Goal: Task Accomplishment & Management: Use online tool/utility

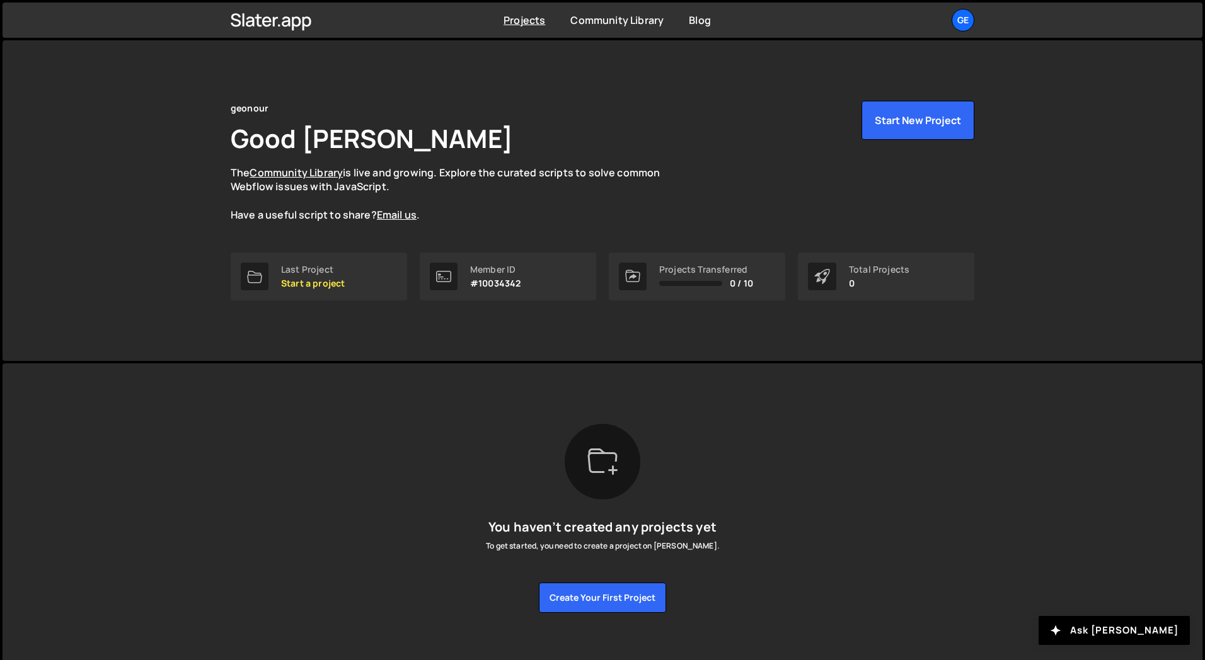
click at [401, 424] on div "You haven’t created any projects yet To get started, you need to create a proje…" at bounding box center [603, 518] width 744 height 189
click at [938, 110] on button "Start New Project" at bounding box center [917, 120] width 113 height 39
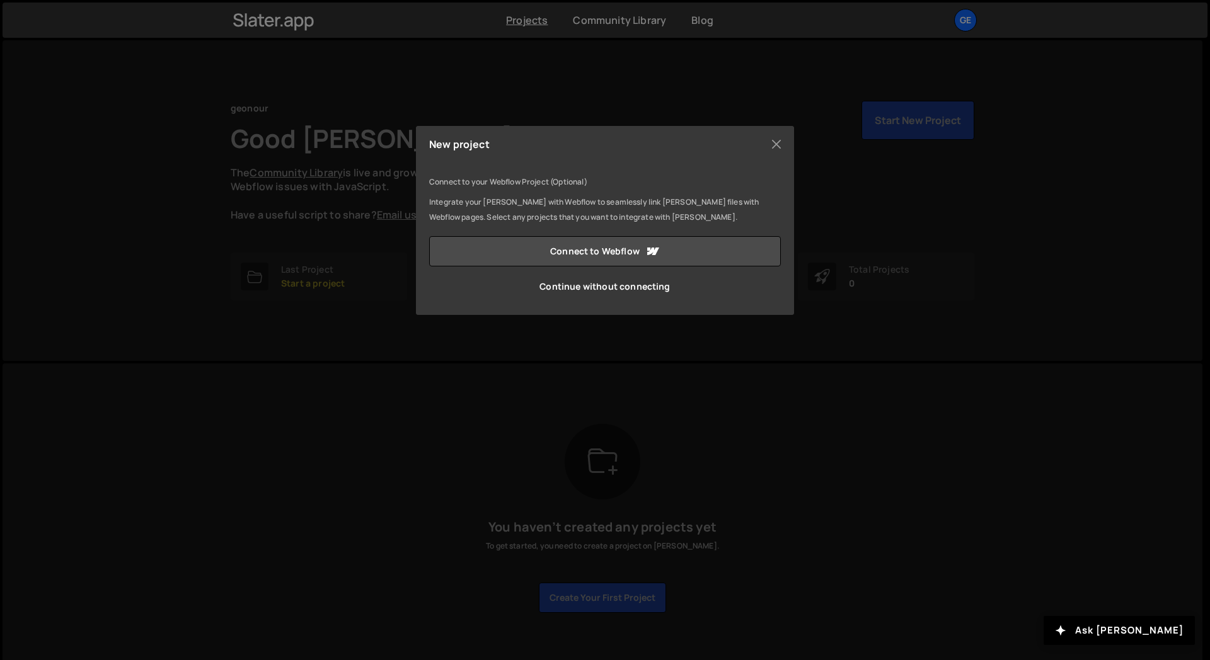
click at [623, 163] on div "New project Connect to your Webflow Project (Optional) Integrate your Slater wi…" at bounding box center [605, 220] width 378 height 189
click at [621, 290] on link "Continue without connecting" at bounding box center [605, 287] width 352 height 30
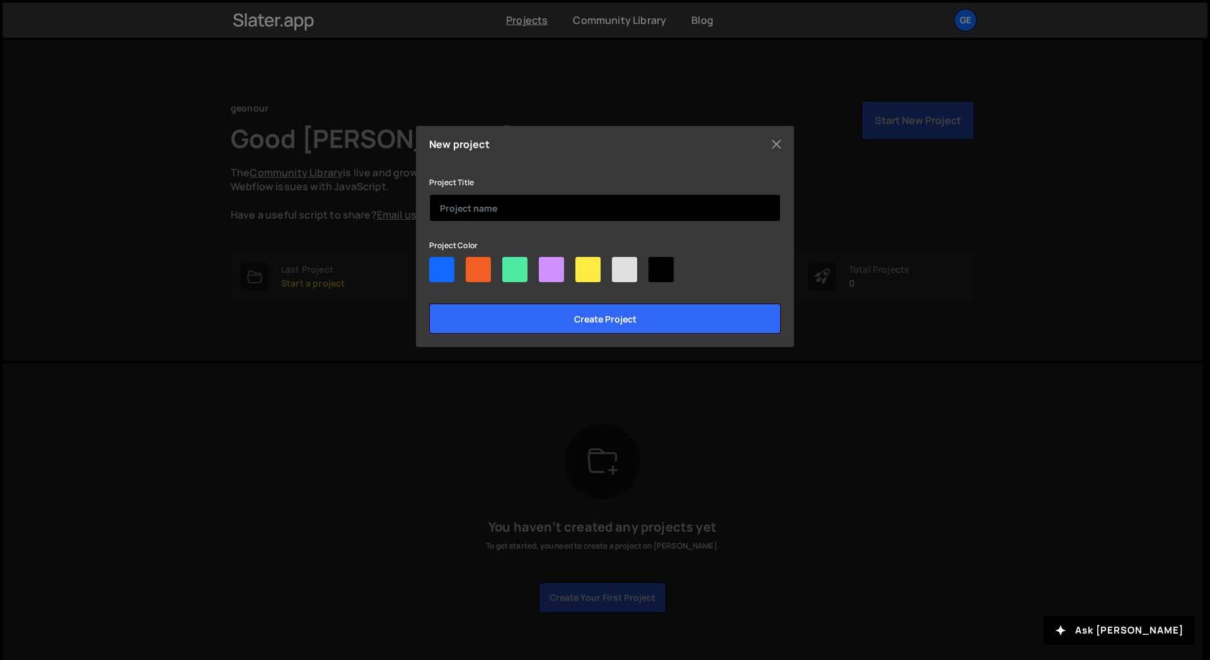
click at [508, 212] on input "text" at bounding box center [605, 208] width 352 height 28
type input "First"
click at [429, 304] on input "Create project" at bounding box center [605, 319] width 352 height 30
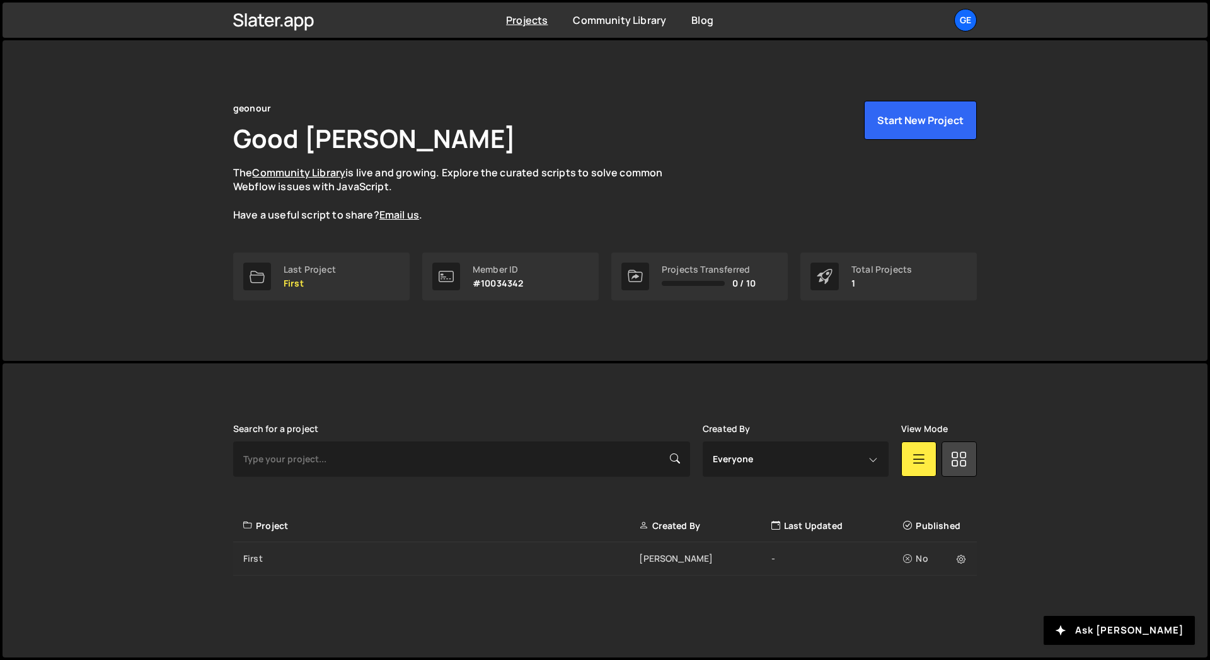
click at [795, 558] on div "-" at bounding box center [837, 559] width 132 height 13
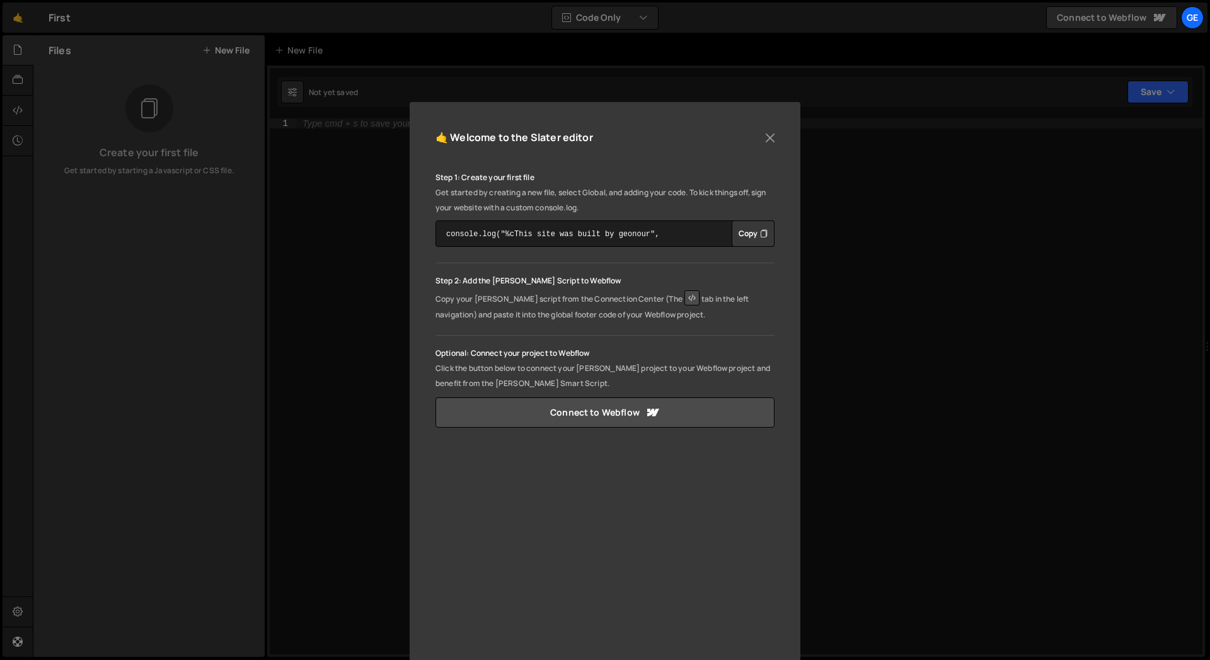
scroll to position [63, 0]
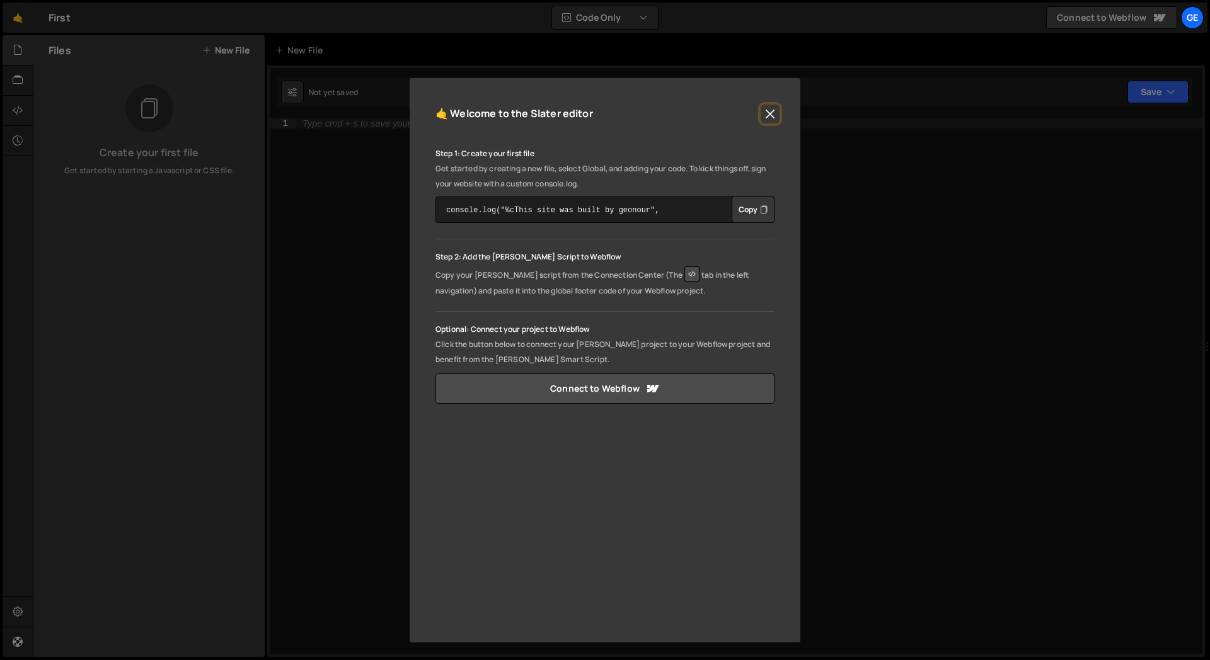
click at [766, 113] on button "Close" at bounding box center [770, 114] width 19 height 19
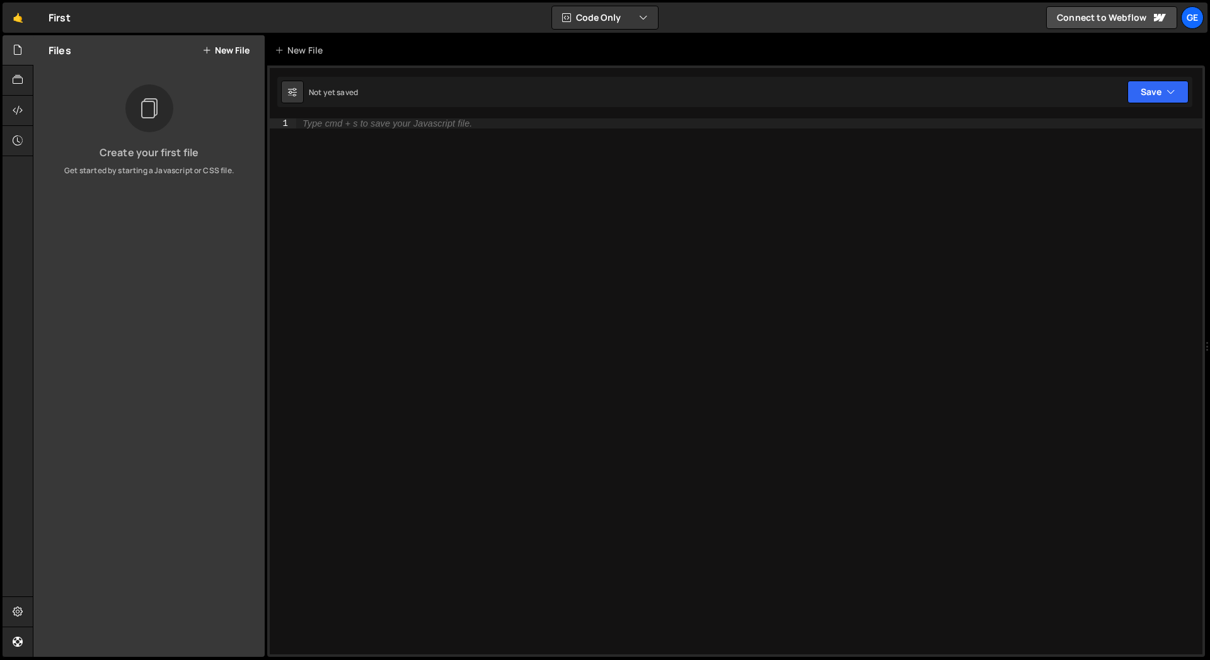
click at [142, 265] on div "Files New File Create your first file Get started by starting a Javascript or C…" at bounding box center [148, 346] width 231 height 622
click at [231, 49] on button "New File" at bounding box center [225, 50] width 47 height 10
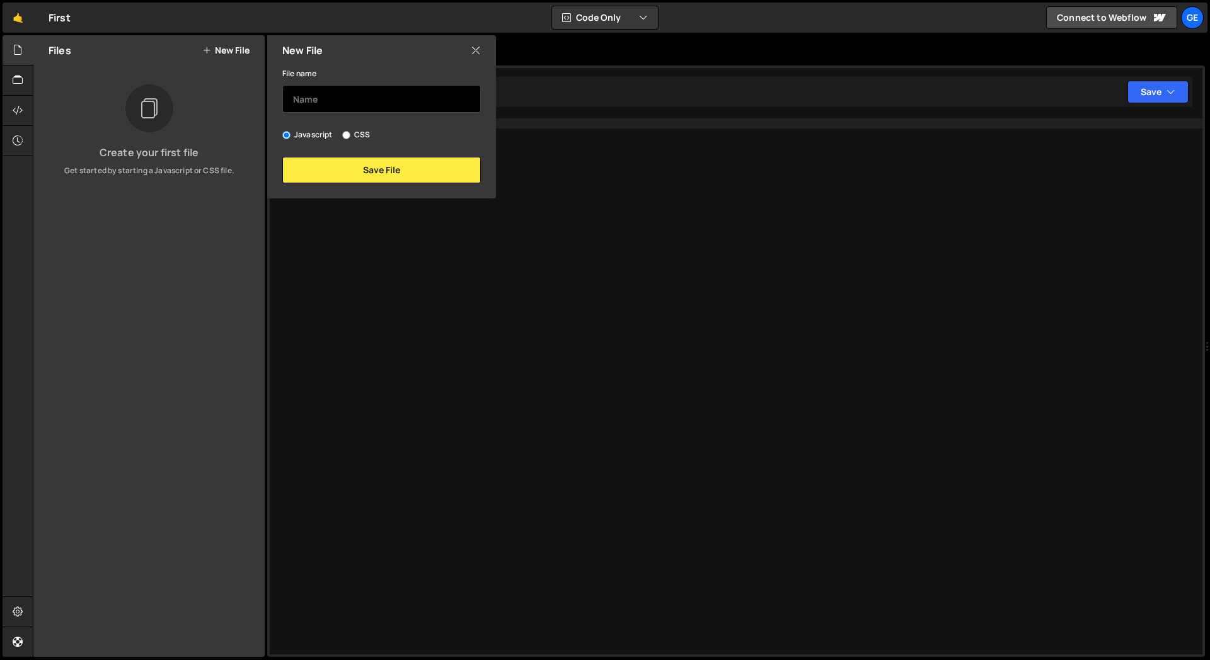
click at [338, 104] on input "text" at bounding box center [381, 99] width 199 height 28
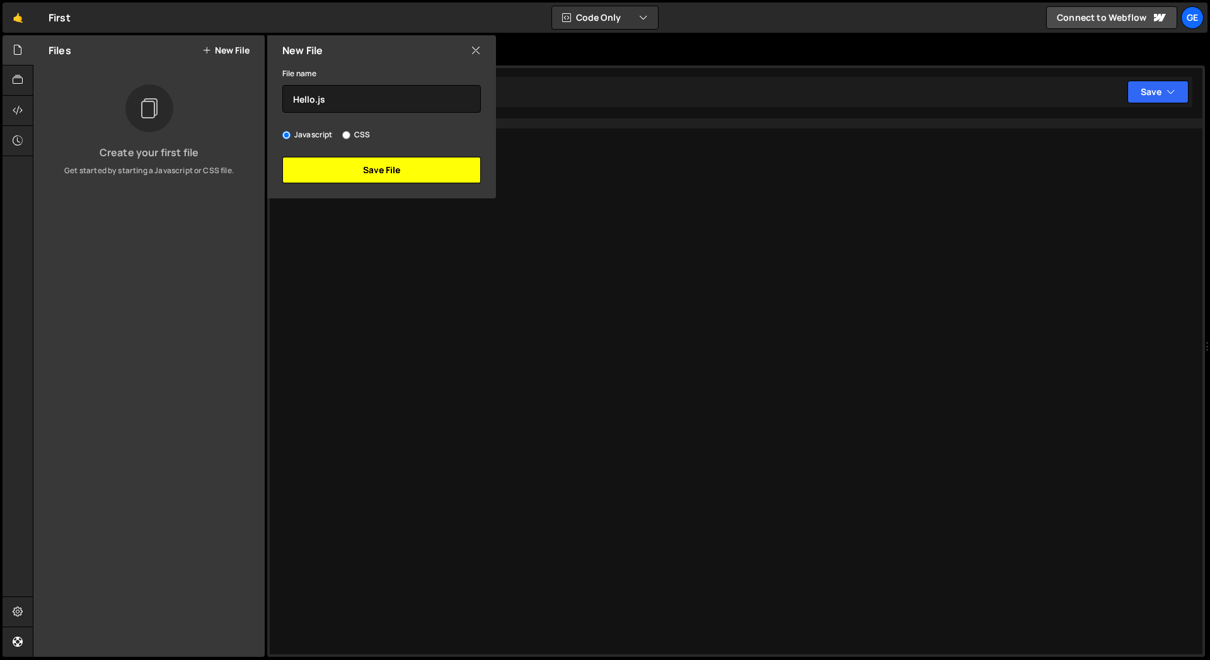
click at [418, 173] on button "Save File" at bounding box center [381, 170] width 199 height 26
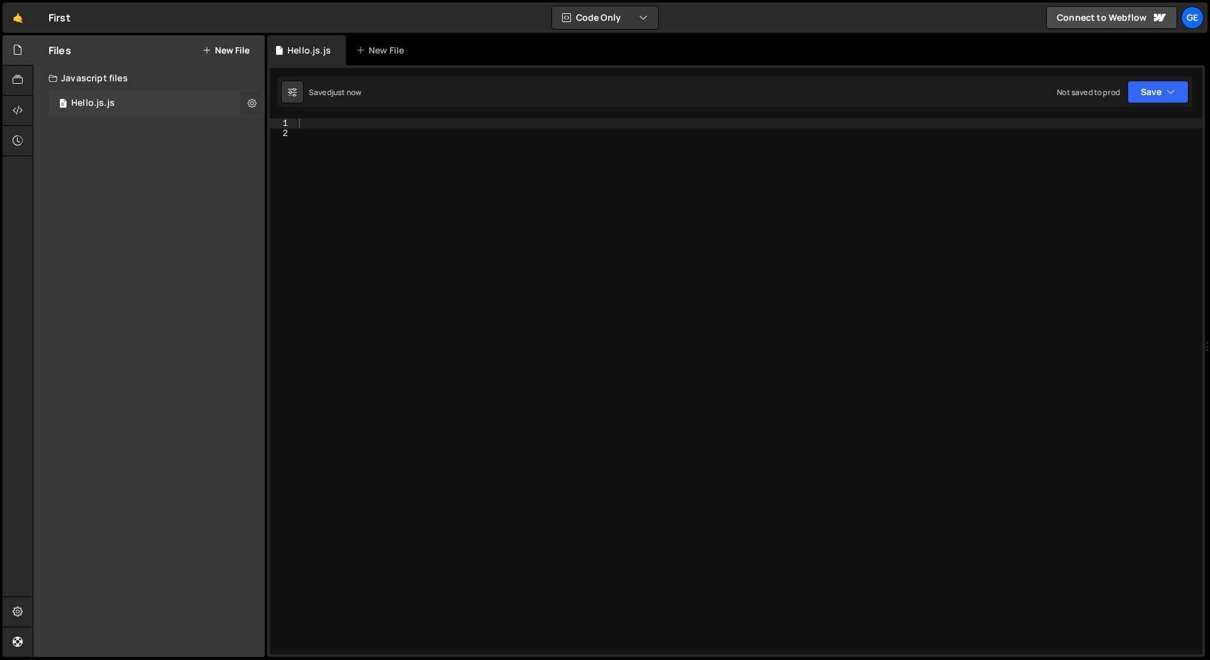
click at [250, 101] on icon at bounding box center [252, 103] width 9 height 12
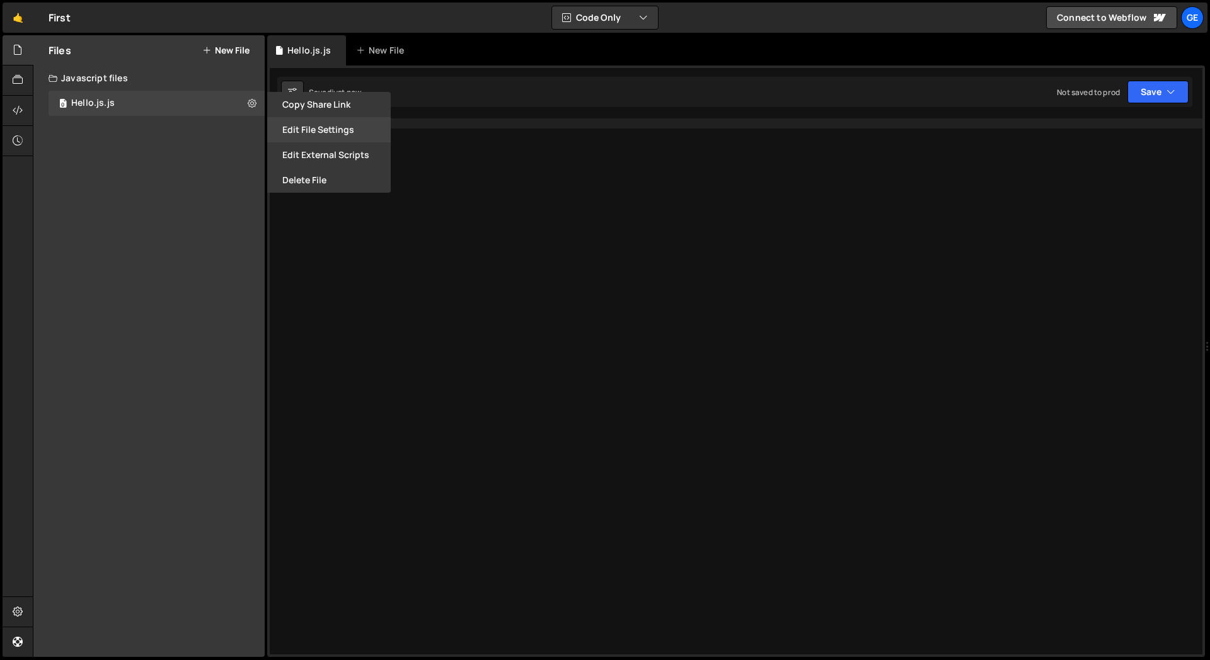
click at [328, 129] on button "Edit File Settings" at bounding box center [329, 129] width 124 height 25
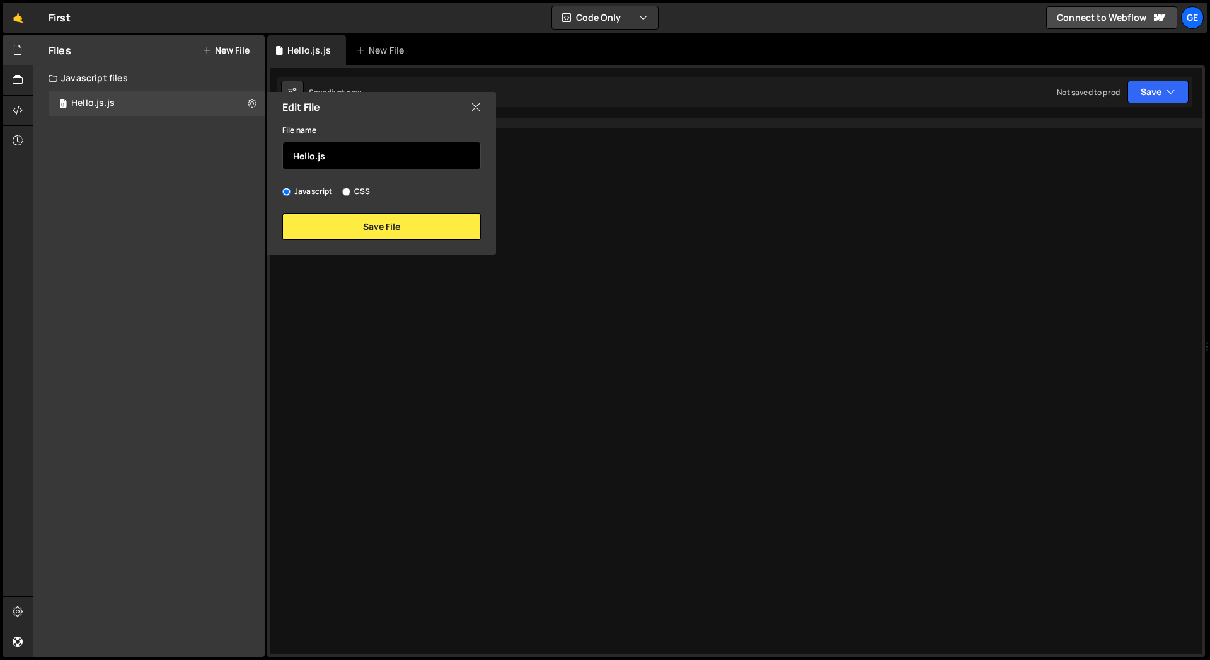
click at [342, 153] on input "Hello.js" at bounding box center [381, 156] width 199 height 28
type input "Hello"
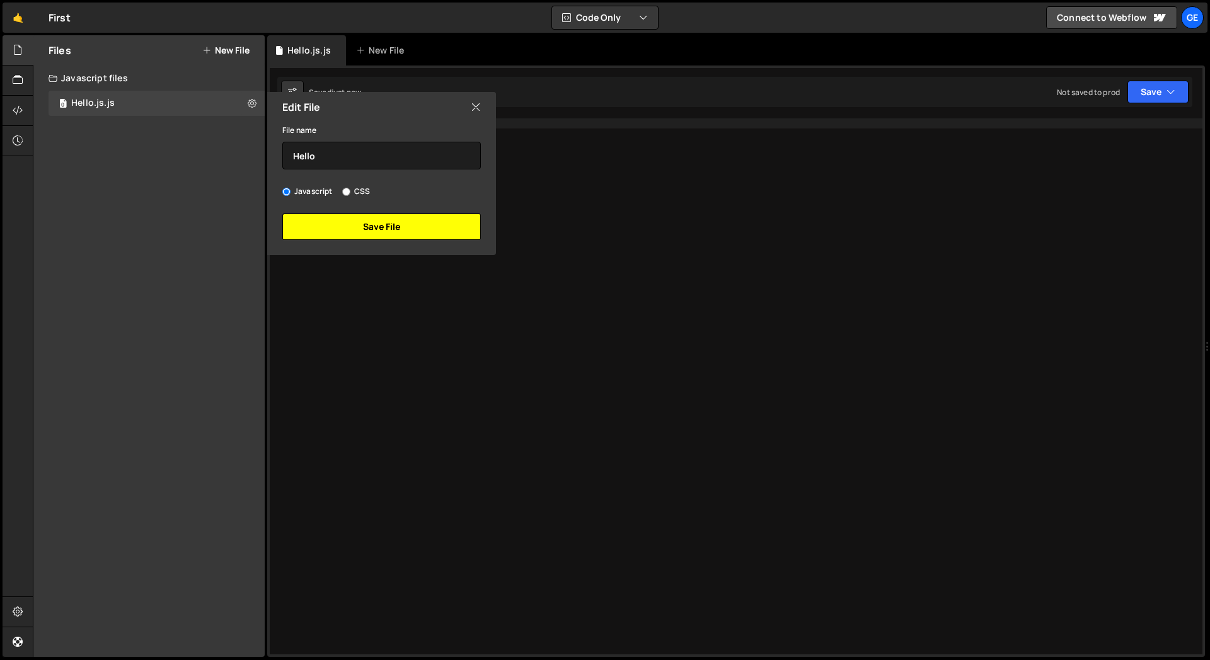
click at [372, 236] on button "Save File" at bounding box center [381, 227] width 199 height 26
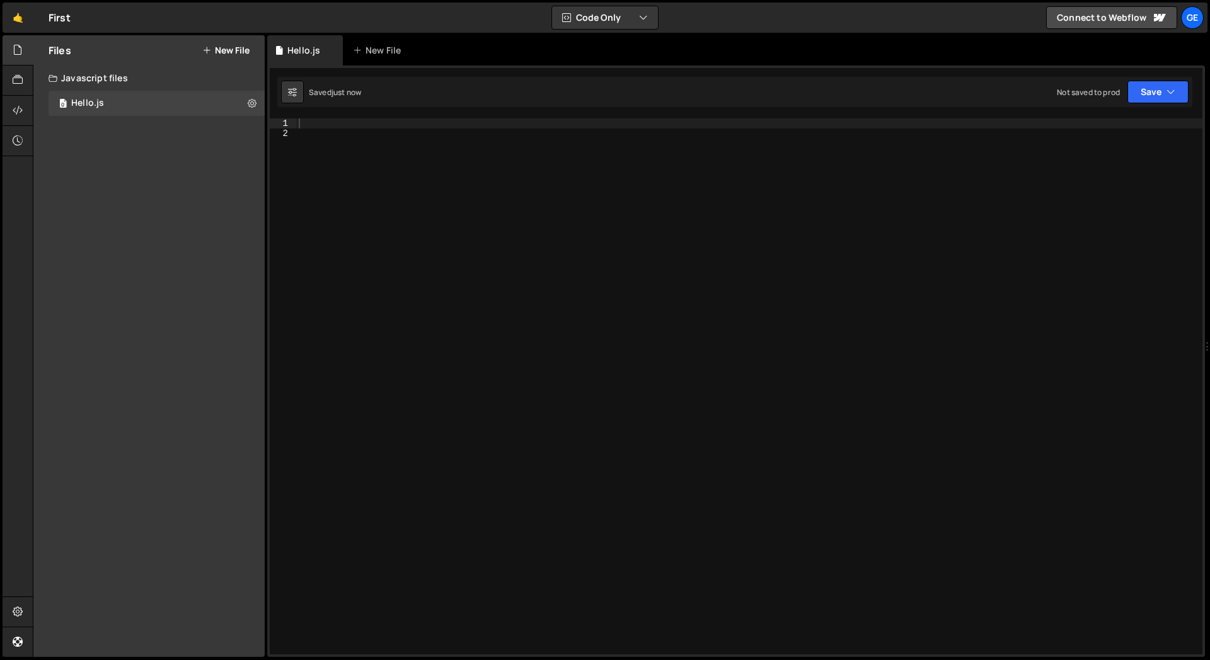
click at [233, 57] on div "Files New File" at bounding box center [148, 50] width 231 height 30
click at [234, 54] on button "New File" at bounding box center [225, 50] width 47 height 10
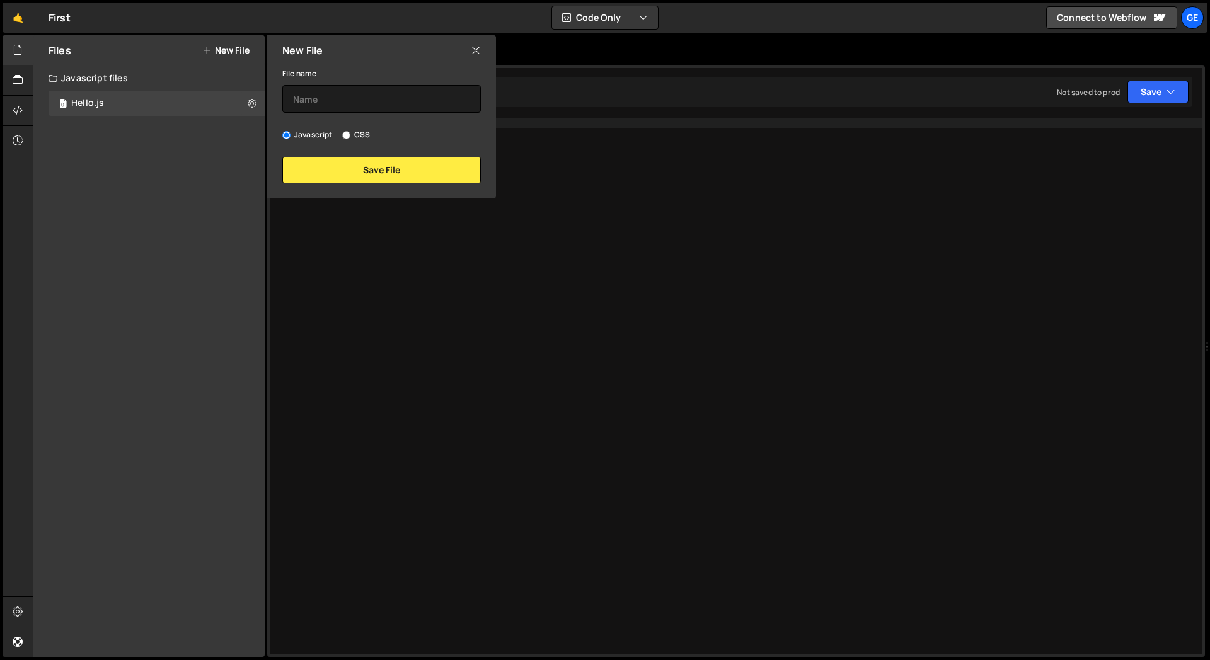
click at [349, 134] on input "CSS" at bounding box center [346, 135] width 8 height 8
radio input "true"
click at [350, 103] on input "text" at bounding box center [381, 99] width 199 height 28
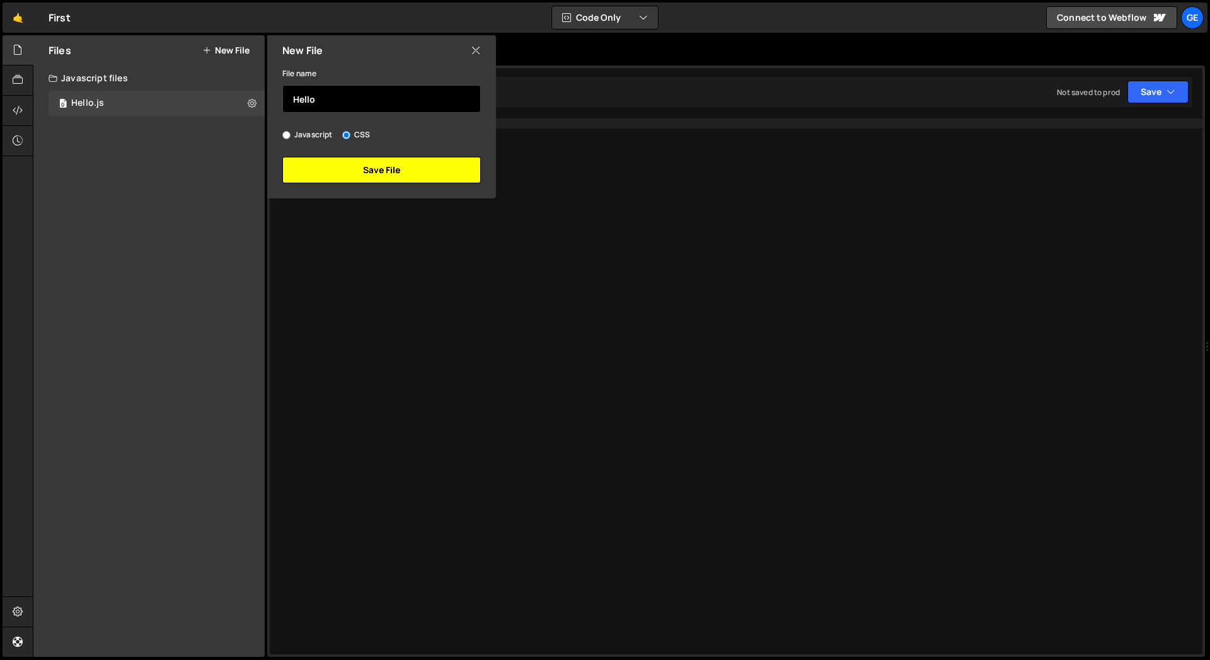
type input "Hello"
click at [393, 161] on button "Save File" at bounding box center [381, 170] width 199 height 26
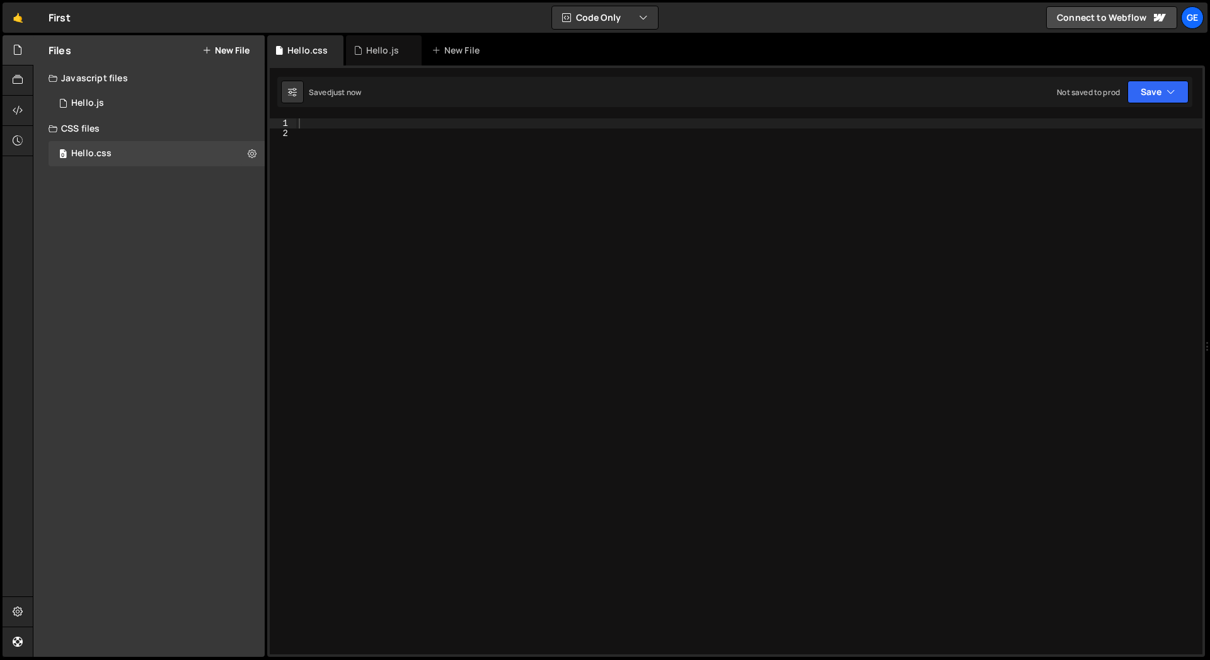
click at [162, 194] on div "Files New File Create your first file Get started by starting a Javascript or C…" at bounding box center [148, 346] width 231 height 622
click at [106, 96] on div "0 Hello.js 0" at bounding box center [157, 103] width 216 height 25
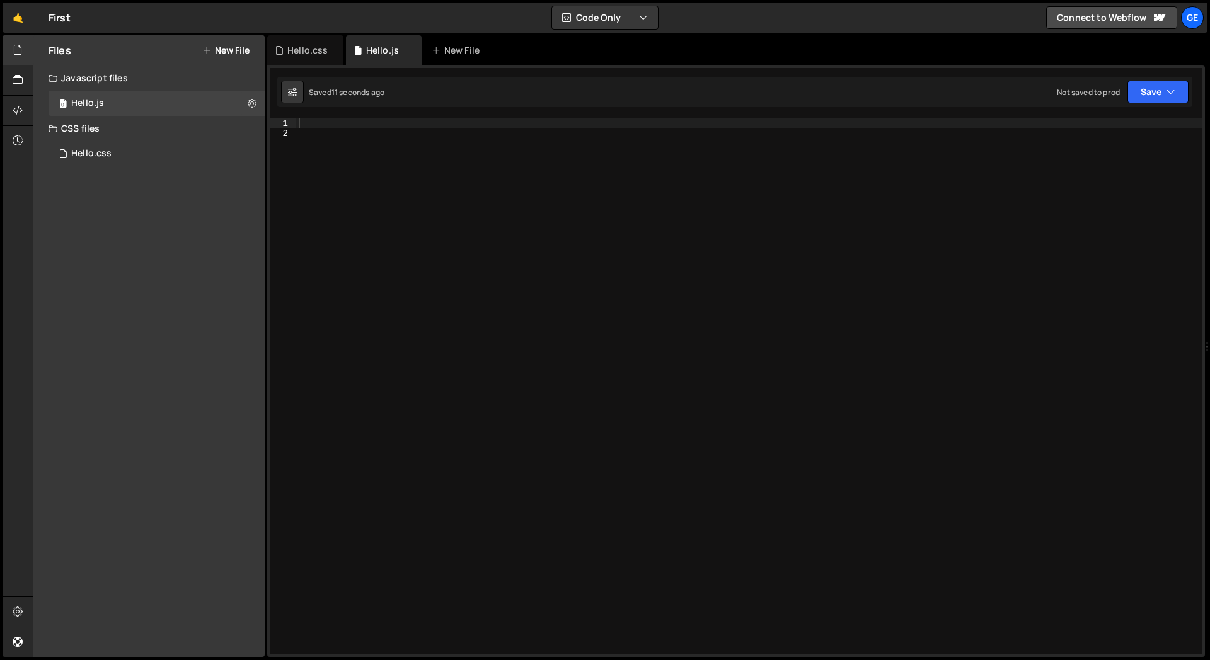
click at [74, 230] on div "Files New File Create your first file Get started by starting a Javascript or C…" at bounding box center [148, 346] width 231 height 622
click at [15, 112] on icon at bounding box center [18, 110] width 10 height 14
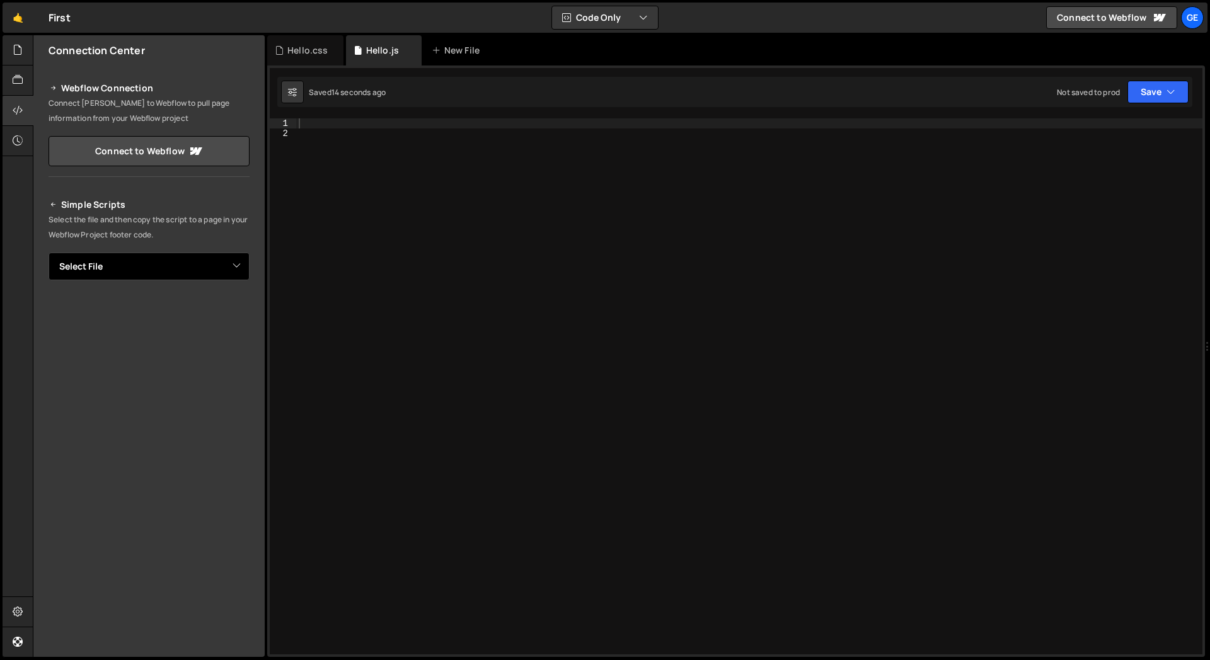
click at [140, 254] on select "Select File Hello.js.js Hello.css" at bounding box center [149, 267] width 201 height 28
click at [49, 253] on select "Select File Hello.js.js Hello.css" at bounding box center [149, 267] width 201 height 28
click at [153, 267] on select "Select File Hello.js.js Hello.css" at bounding box center [149, 267] width 201 height 28
select select "48207"
click at [49, 253] on select "Select File Hello.js.js Hello.css" at bounding box center [149, 267] width 201 height 28
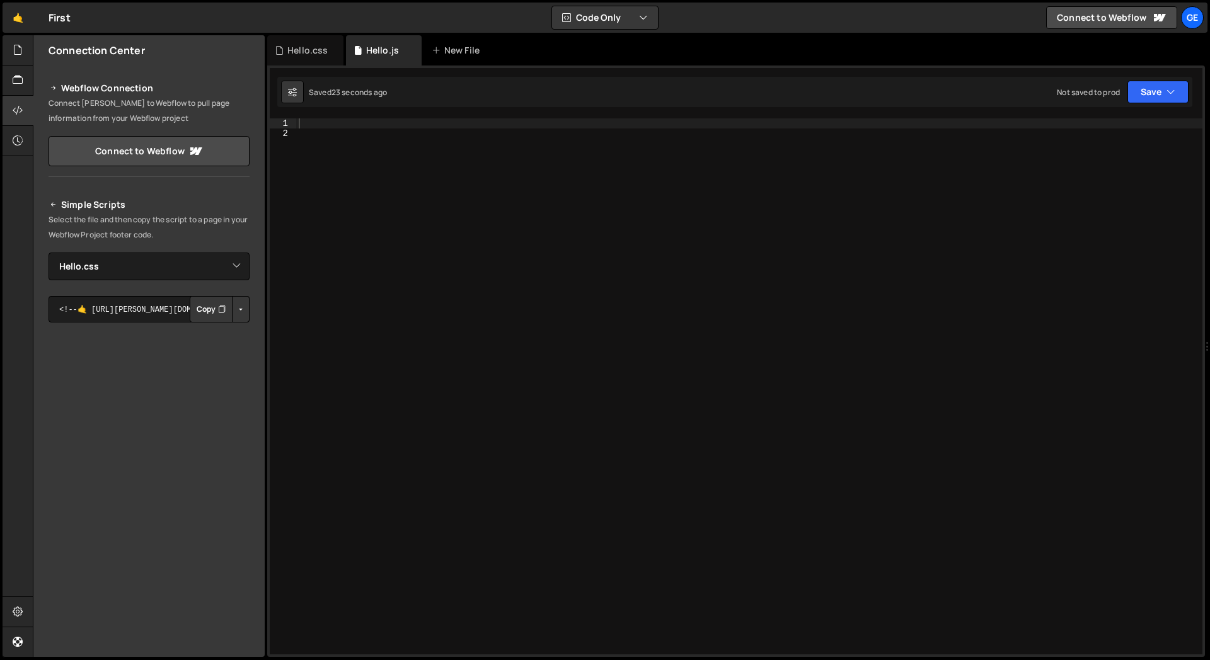
click at [241, 318] on button "Button group with nested dropdown" at bounding box center [241, 309] width 18 height 26
click at [239, 316] on button "Button group with nested dropdown" at bounding box center [241, 309] width 18 height 26
click at [193, 233] on p "Select the file and then copy the script to a page in your Webflow Project foot…" at bounding box center [149, 227] width 201 height 30
click at [176, 154] on link "Connect to Webflow" at bounding box center [149, 151] width 201 height 30
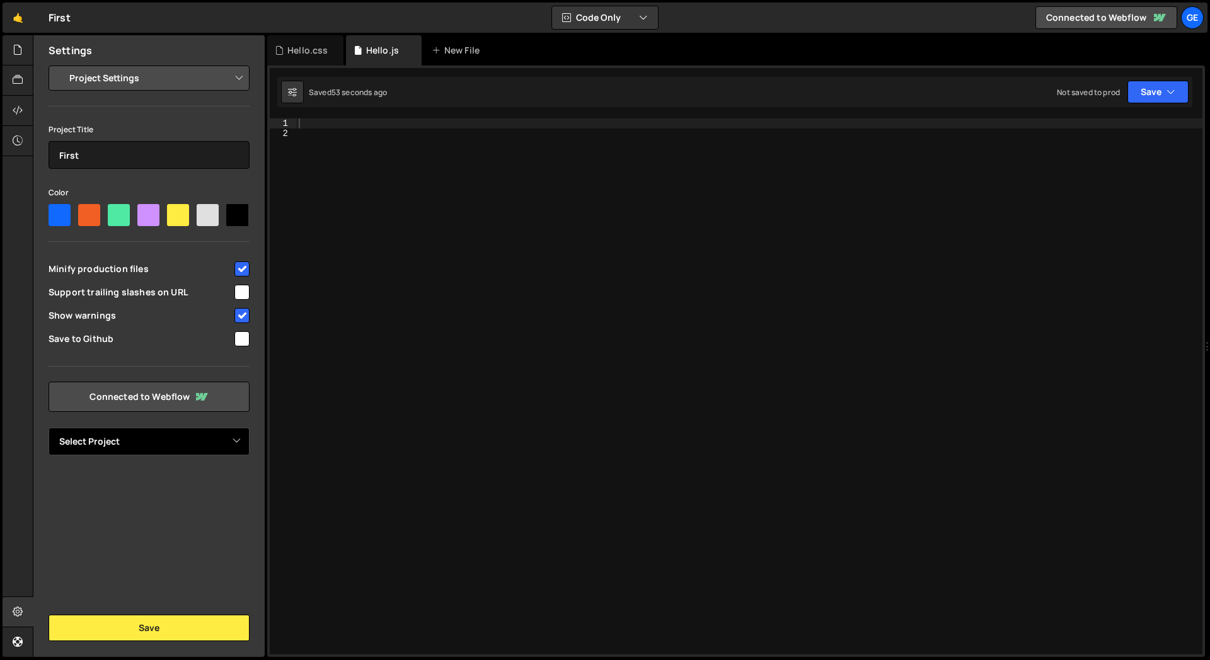
click at [114, 451] on select "Select Project Rehablaget" at bounding box center [149, 442] width 201 height 28
select select "68e696953529f918f69f8b2f"
click at [49, 428] on select "Select Project Rehablaget" at bounding box center [149, 442] width 201 height 28
click at [115, 491] on div "Settings Project Settings Code Editor Settings Chat Settings Project Title Firs…" at bounding box center [148, 346] width 231 height 622
click at [144, 164] on input "First" at bounding box center [149, 155] width 201 height 28
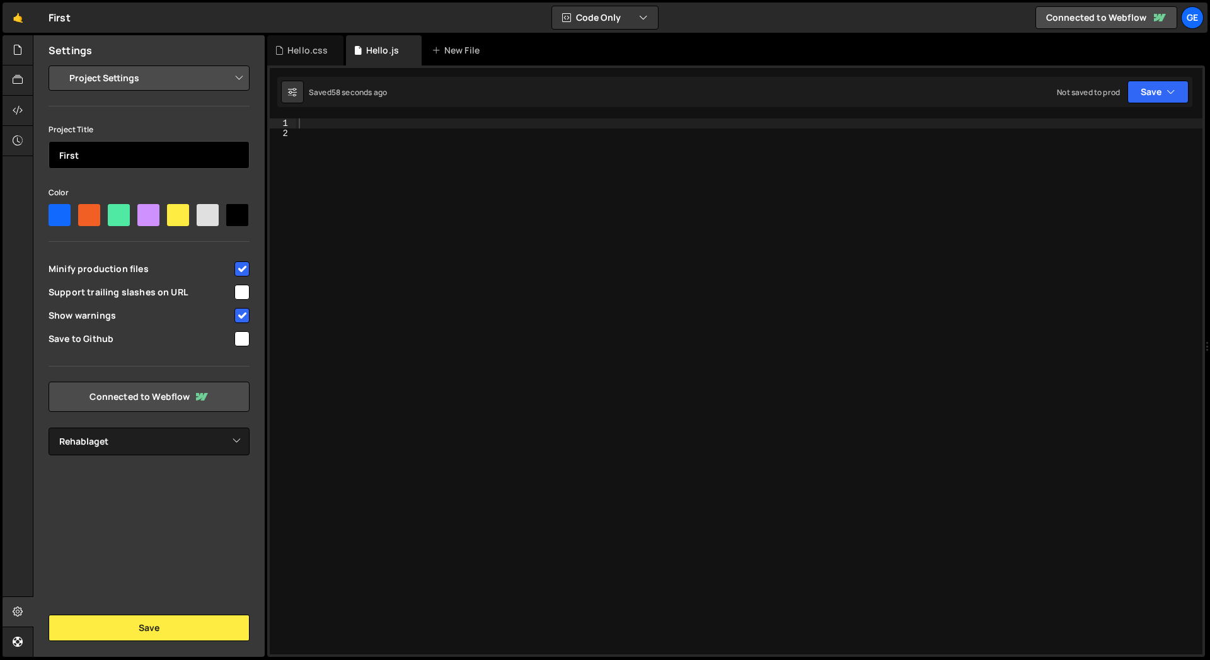
click at [144, 164] on input "First" at bounding box center [149, 155] width 201 height 28
type input "Rehablaget"
click at [169, 181] on div "Project Title Rehablaget Color Minify production files Support trailing slashes…" at bounding box center [149, 289] width 201 height 334
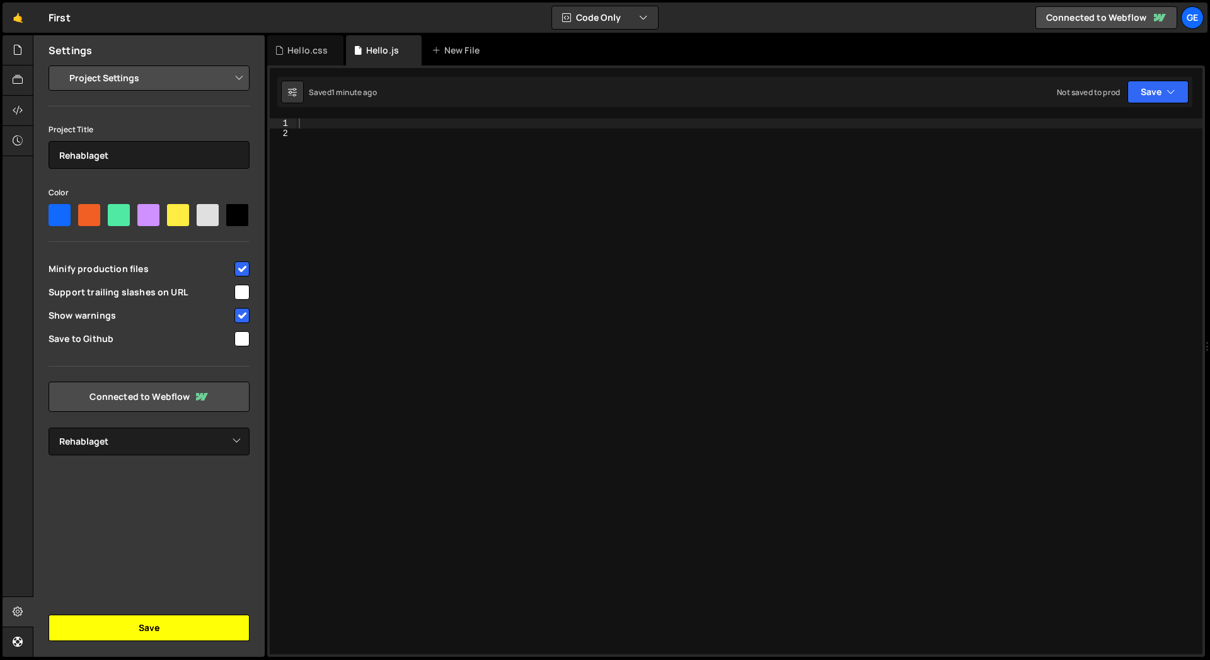
click at [147, 638] on button "Save" at bounding box center [149, 628] width 201 height 26
click at [21, 117] on icon at bounding box center [18, 110] width 10 height 14
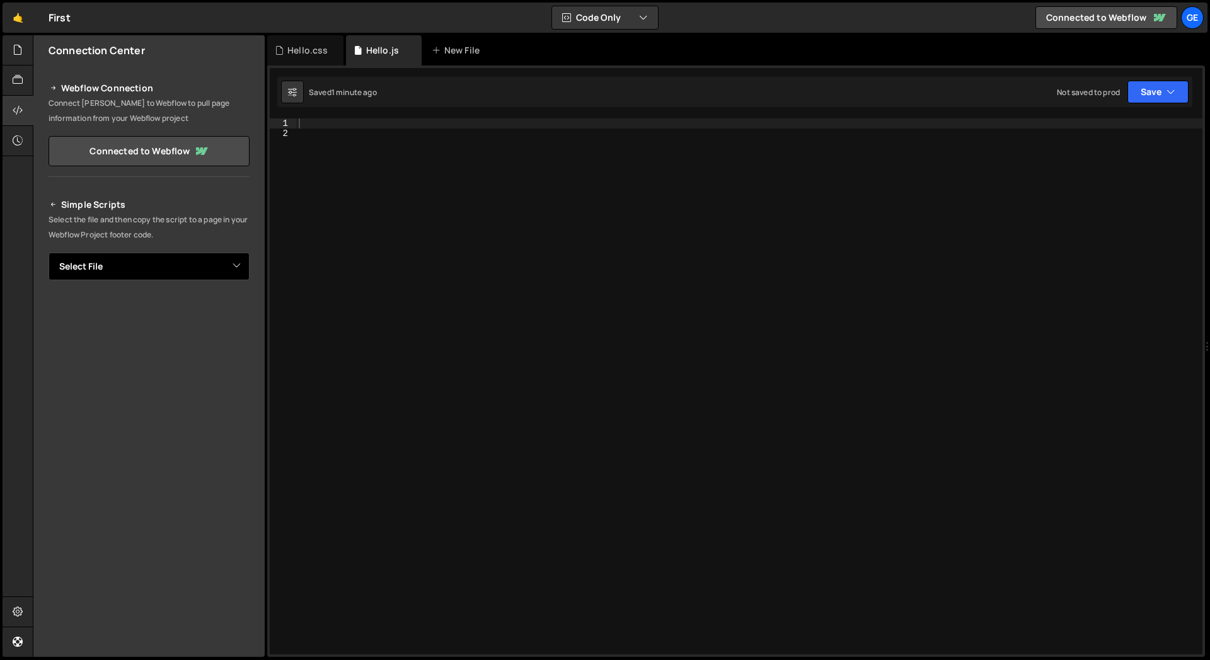
click at [146, 260] on select "Select File Hello.js Hello.css" at bounding box center [149, 267] width 201 height 28
click at [132, 283] on div "Simple Scripts Select the file and then copy the script to a page in your Webfl…" at bounding box center [149, 368] width 201 height 343
click at [152, 262] on select "Select File Hello.js Hello.css" at bounding box center [149, 267] width 201 height 28
click at [49, 253] on select "Select File Hello.js Hello.css" at bounding box center [149, 267] width 201 height 28
click at [144, 268] on select "Select File Hello.js Hello.css" at bounding box center [149, 267] width 201 height 28
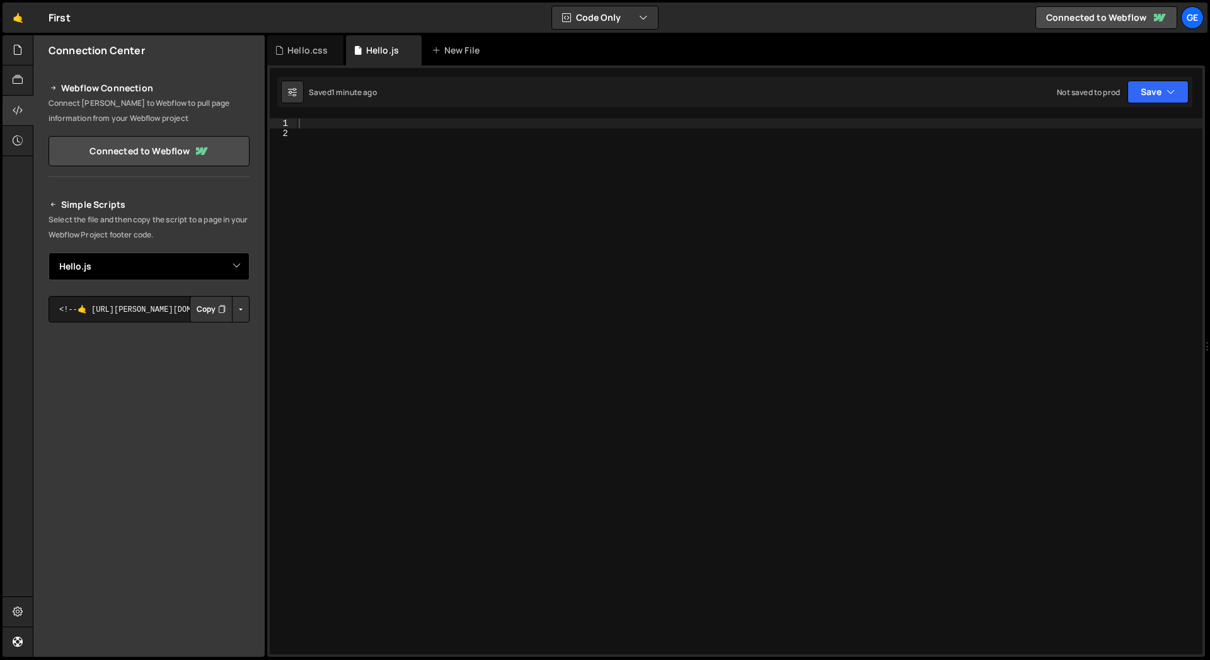
select select "48207"
click at [49, 253] on select "Select File Hello.js Hello.css" at bounding box center [149, 267] width 201 height 28
click at [211, 309] on button "Copy" at bounding box center [211, 309] width 43 height 26
click at [326, 193] on div at bounding box center [749, 396] width 906 height 556
click at [21, 107] on icon at bounding box center [18, 110] width 10 height 14
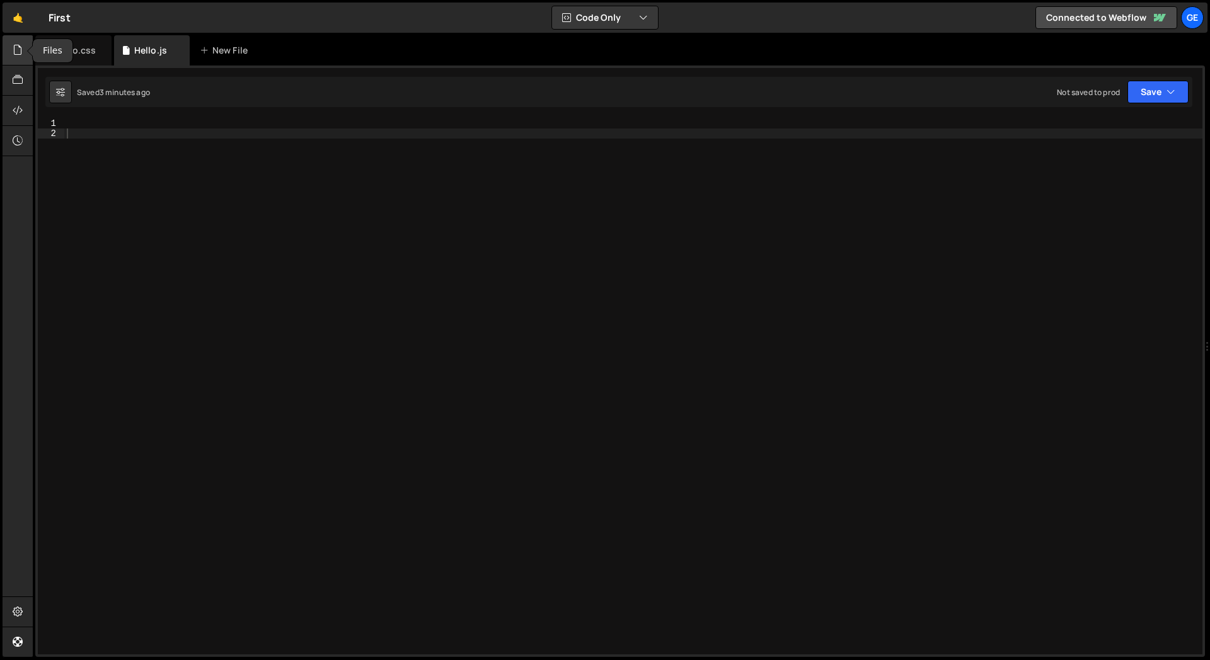
click at [20, 55] on icon at bounding box center [18, 50] width 10 height 14
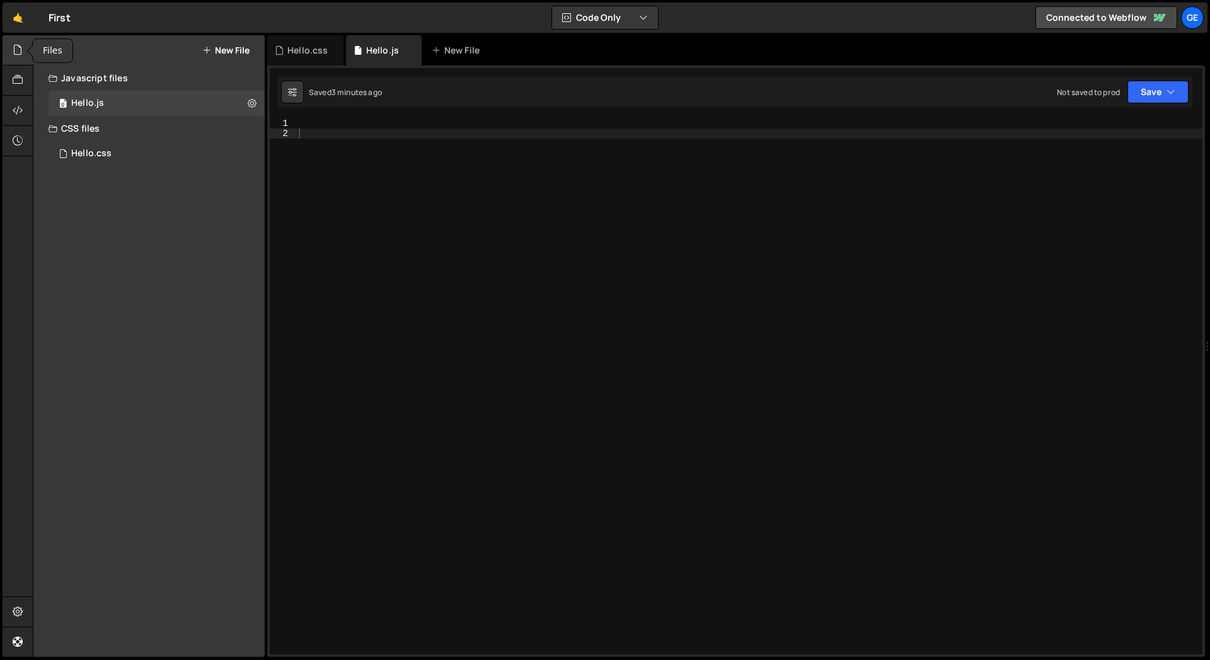
click at [23, 52] on div at bounding box center [18, 50] width 31 height 30
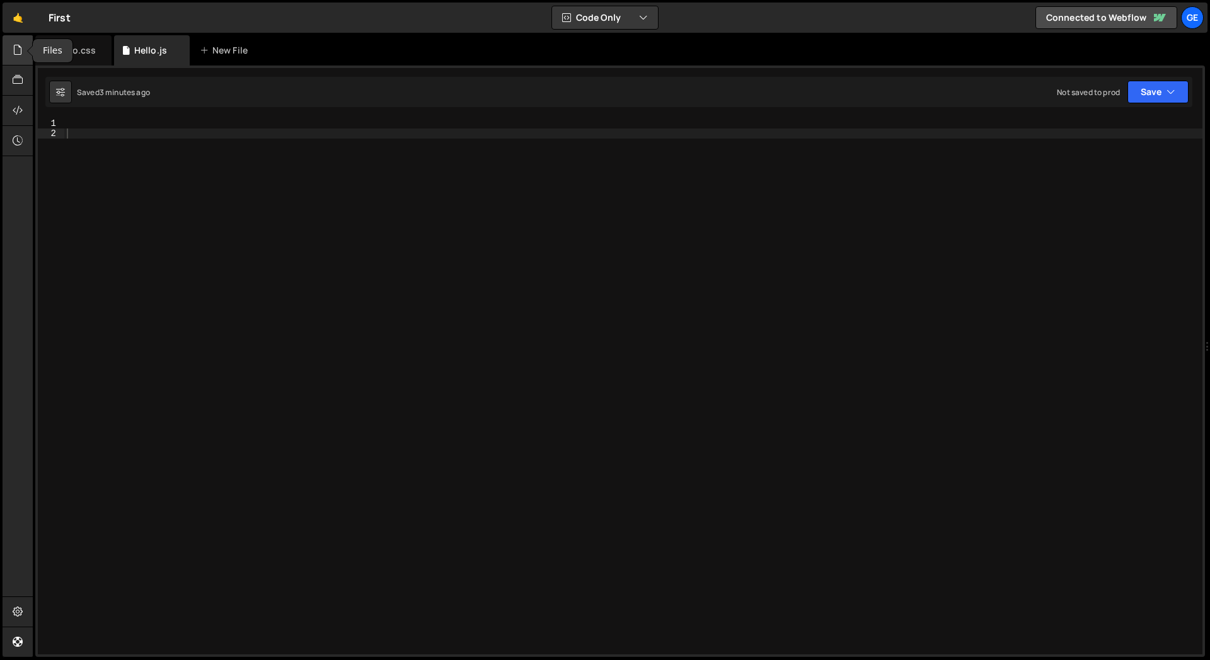
click at [23, 52] on div at bounding box center [18, 50] width 31 height 30
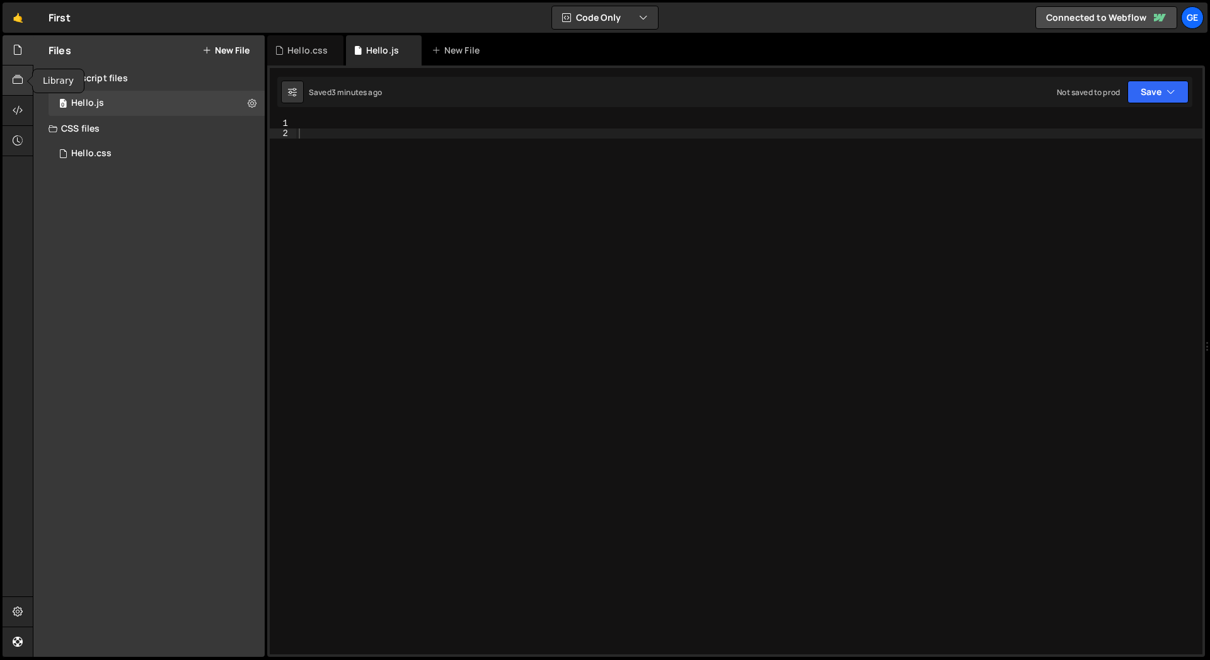
click at [23, 81] on icon at bounding box center [18, 80] width 10 height 14
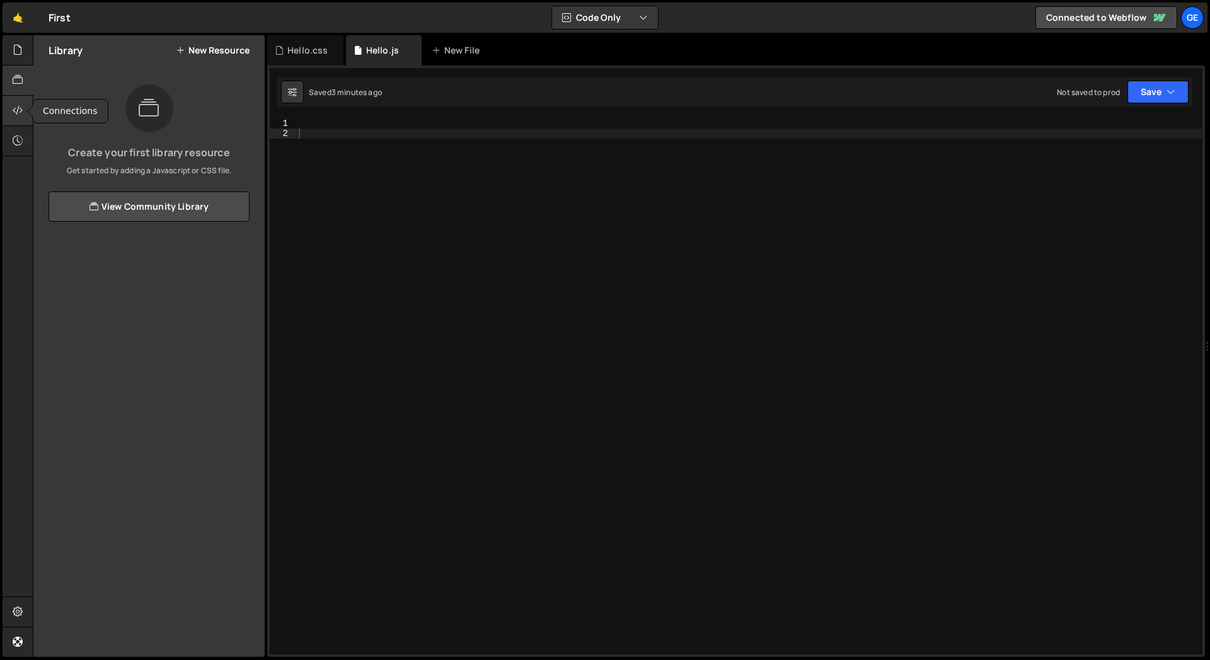
click at [13, 107] on icon at bounding box center [18, 110] width 10 height 14
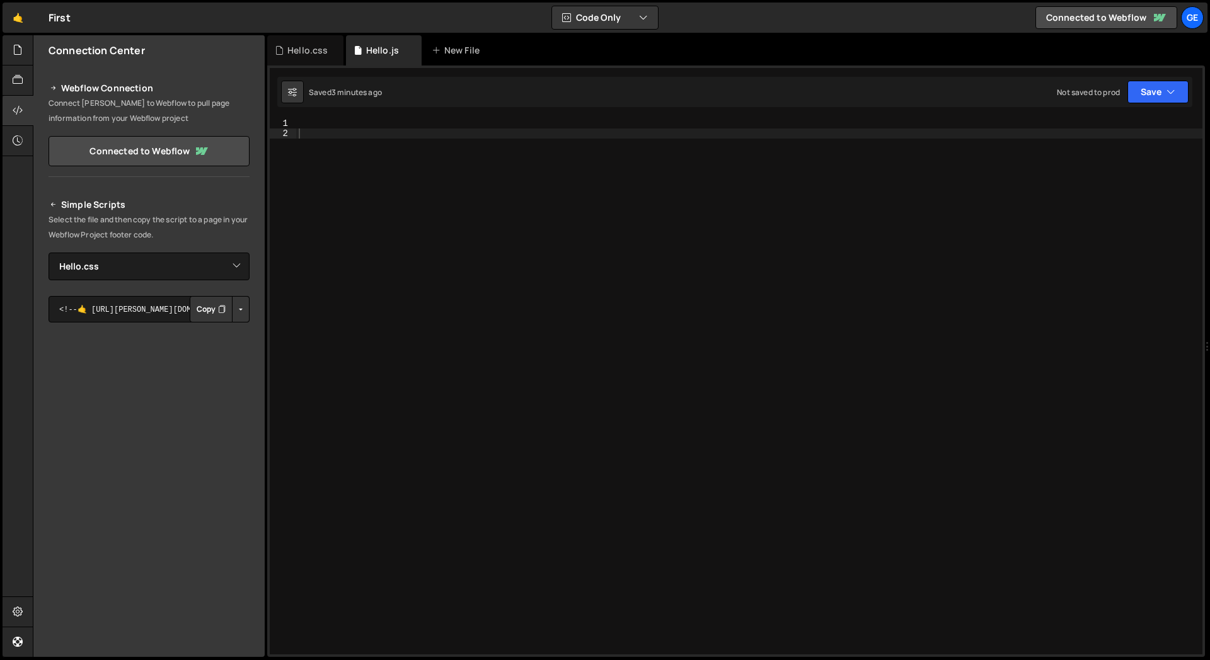
click at [84, 284] on div "Simple Scripts Select the file and then copy the script to a page in your Webfl…" at bounding box center [149, 389] width 201 height 385
click at [240, 272] on select "Select File Hello.js Hello.css" at bounding box center [149, 267] width 201 height 28
select select "48206"
click at [49, 253] on select "Select File Hello.js Hello.css" at bounding box center [149, 267] width 201 height 28
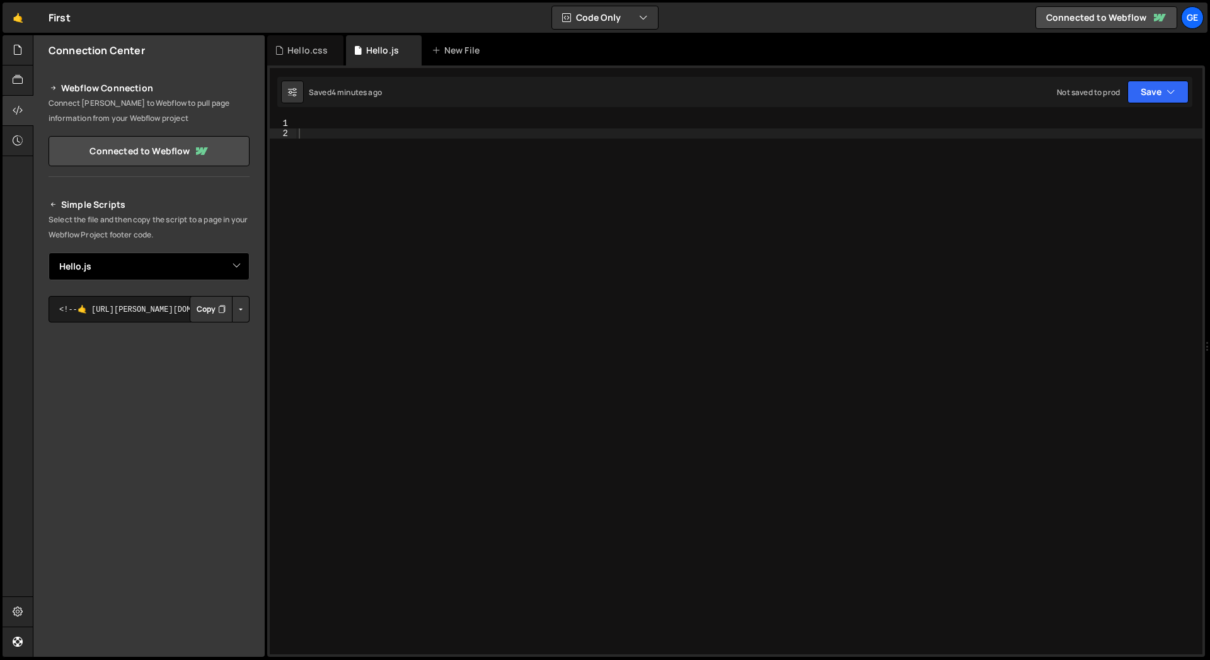
click at [236, 267] on select "Select File Hello.js Hello.css" at bounding box center [149, 267] width 201 height 28
click at [49, 253] on select "Select File Hello.js Hello.css" at bounding box center [149, 267] width 201 height 28
click at [239, 267] on select "Select File Hello.js Hello.css" at bounding box center [149, 267] width 201 height 28
click at [49, 253] on select "Select File Hello.js Hello.css" at bounding box center [149, 267] width 201 height 28
click at [233, 272] on select "Select File Hello.js Hello.css" at bounding box center [149, 267] width 201 height 28
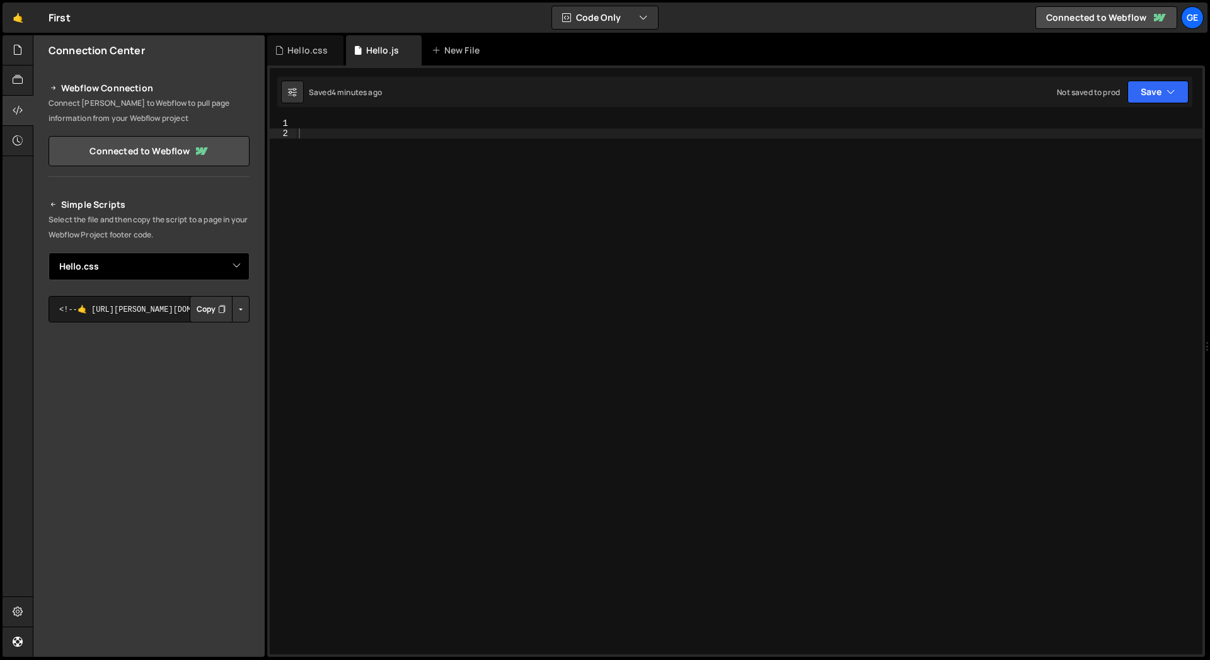
click at [49, 253] on select "Select File Hello.js Hello.css" at bounding box center [149, 267] width 201 height 28
click at [52, 209] on icon at bounding box center [53, 204] width 9 height 15
click at [20, 46] on icon at bounding box center [18, 50] width 10 height 14
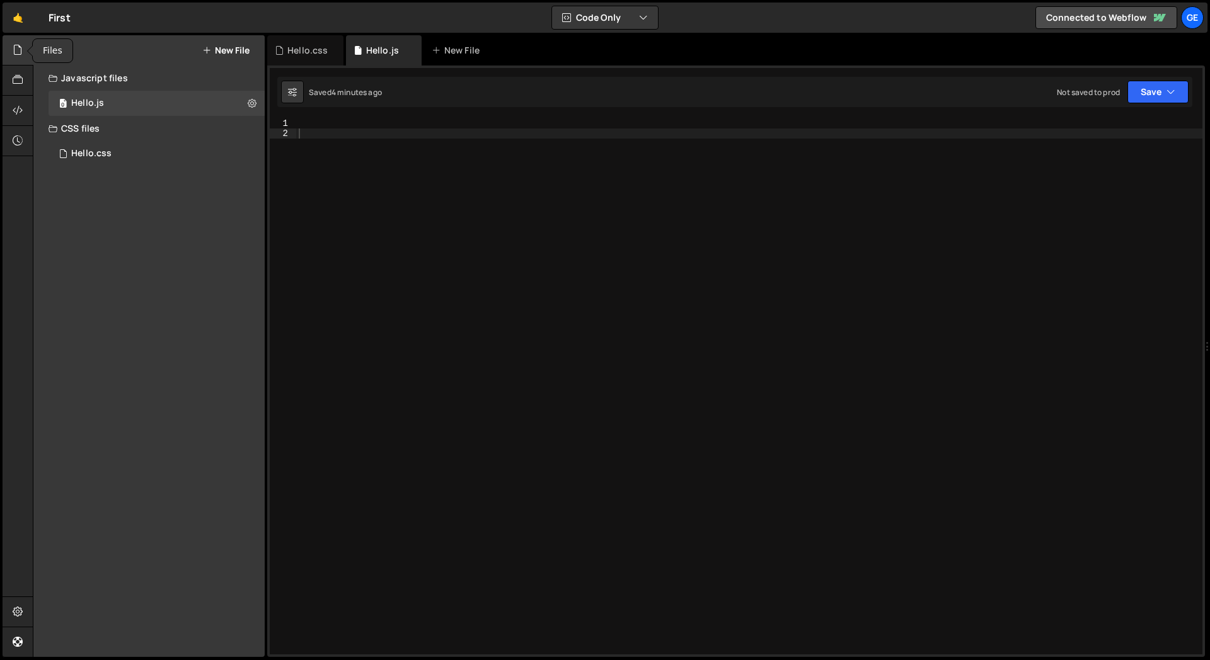
click at [20, 46] on icon at bounding box center [18, 50] width 10 height 14
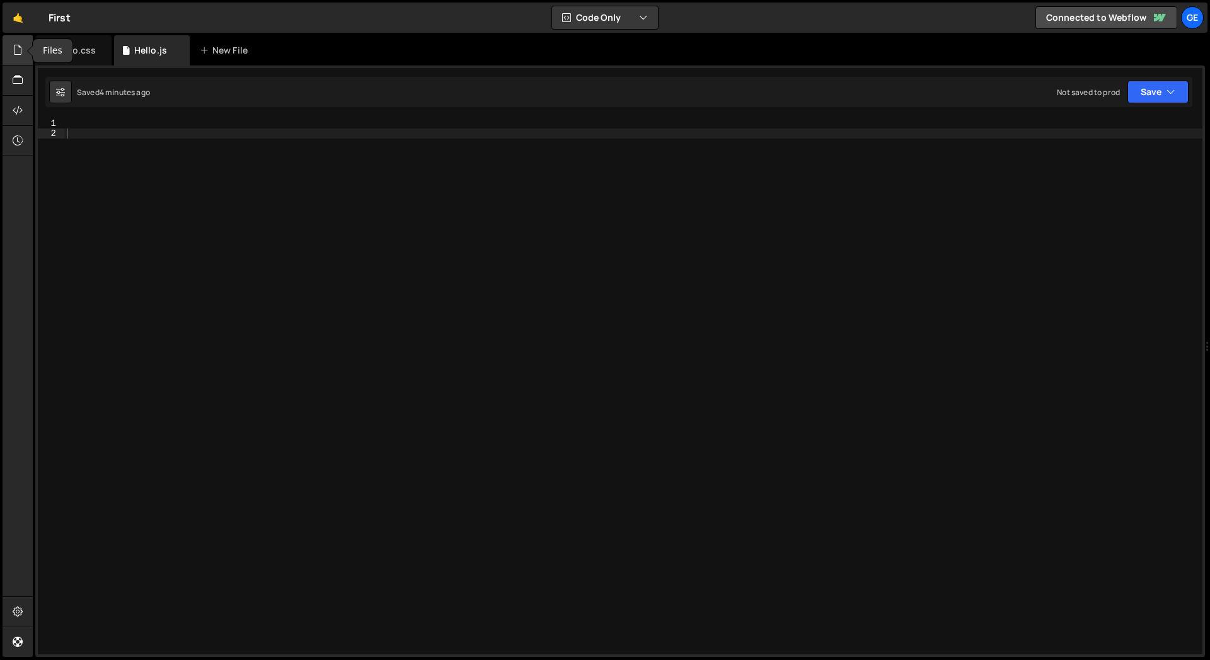
click at [16, 52] on icon at bounding box center [18, 50] width 10 height 14
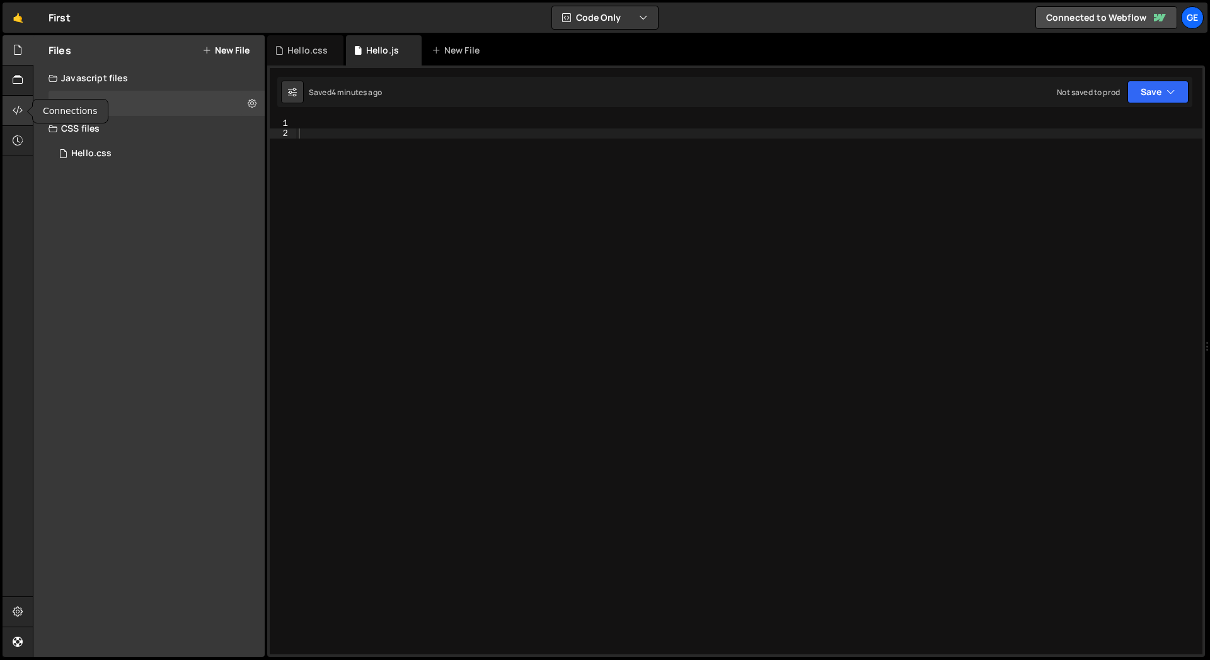
click at [25, 118] on div at bounding box center [18, 111] width 31 height 30
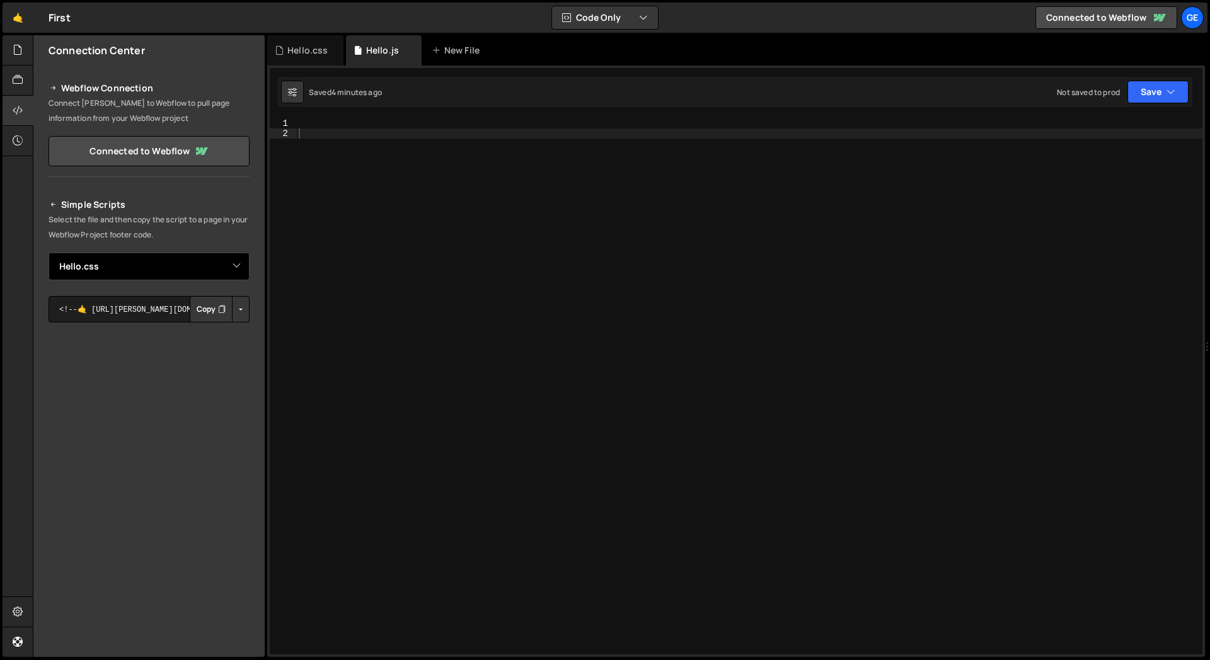
click at [171, 270] on select "Select File Hello.js Hello.css" at bounding box center [149, 267] width 201 height 28
select select "48206"
click at [49, 253] on select "Select File Hello.js Hello.css" at bounding box center [149, 267] width 201 height 28
click at [25, 110] on div at bounding box center [18, 111] width 31 height 30
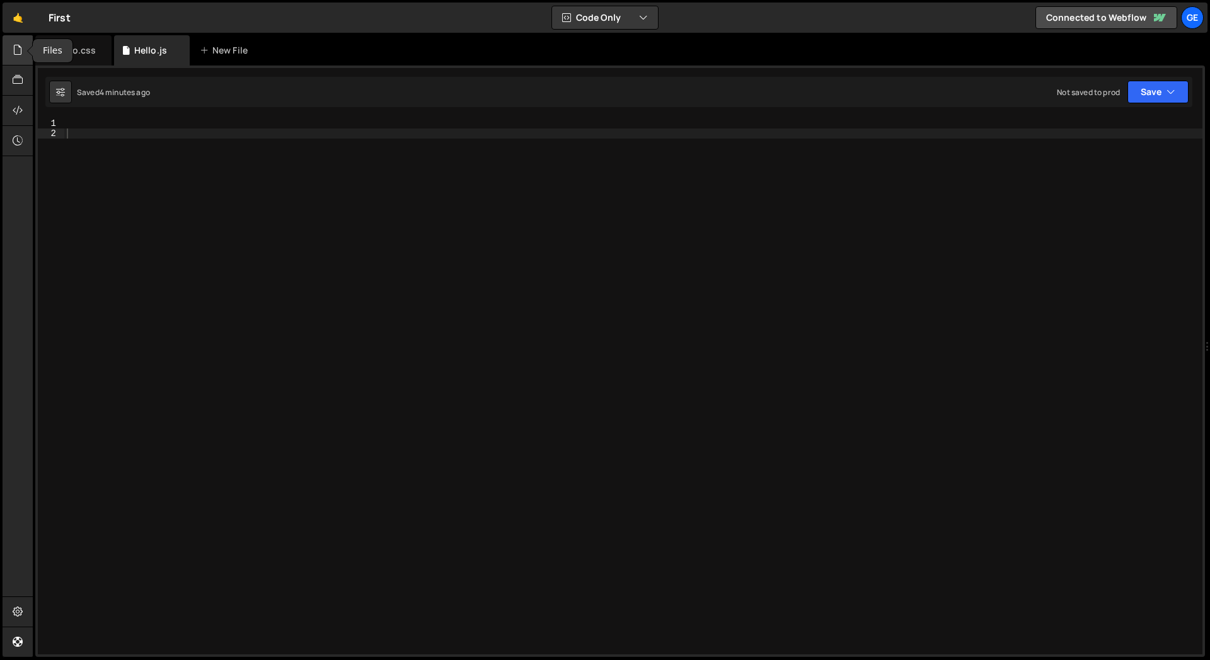
click at [26, 54] on div at bounding box center [18, 50] width 31 height 30
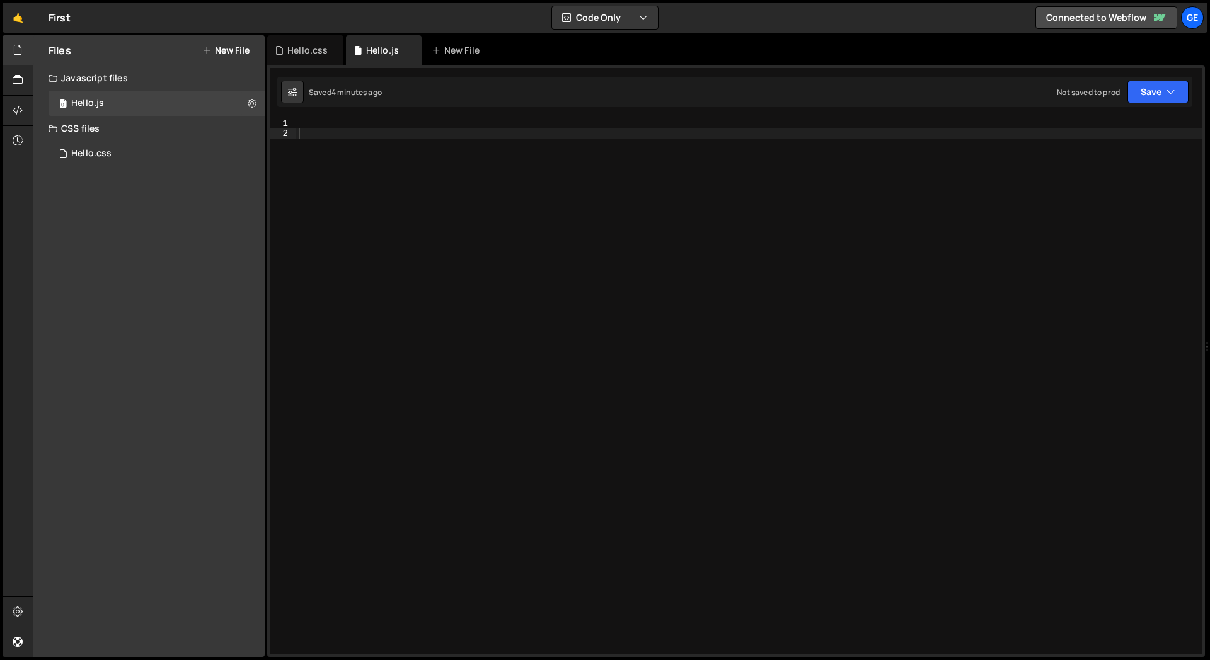
click at [236, 51] on button "New File" at bounding box center [225, 50] width 47 height 10
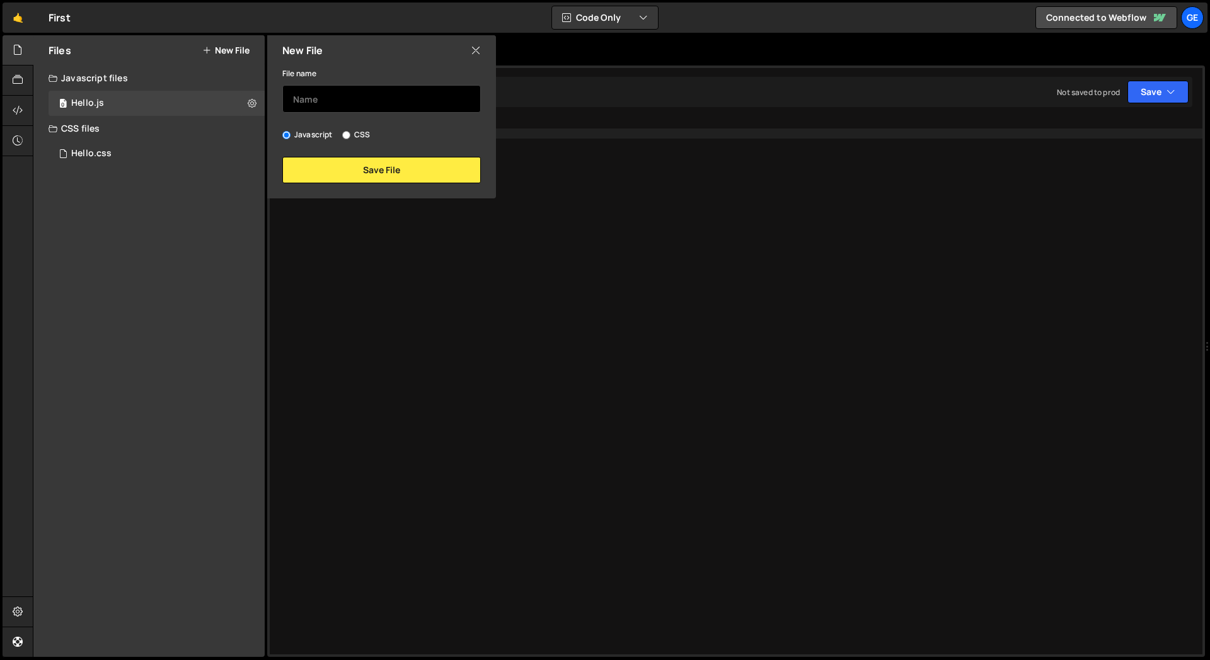
click at [348, 99] on input "text" at bounding box center [381, 99] width 199 height 28
type input "second"
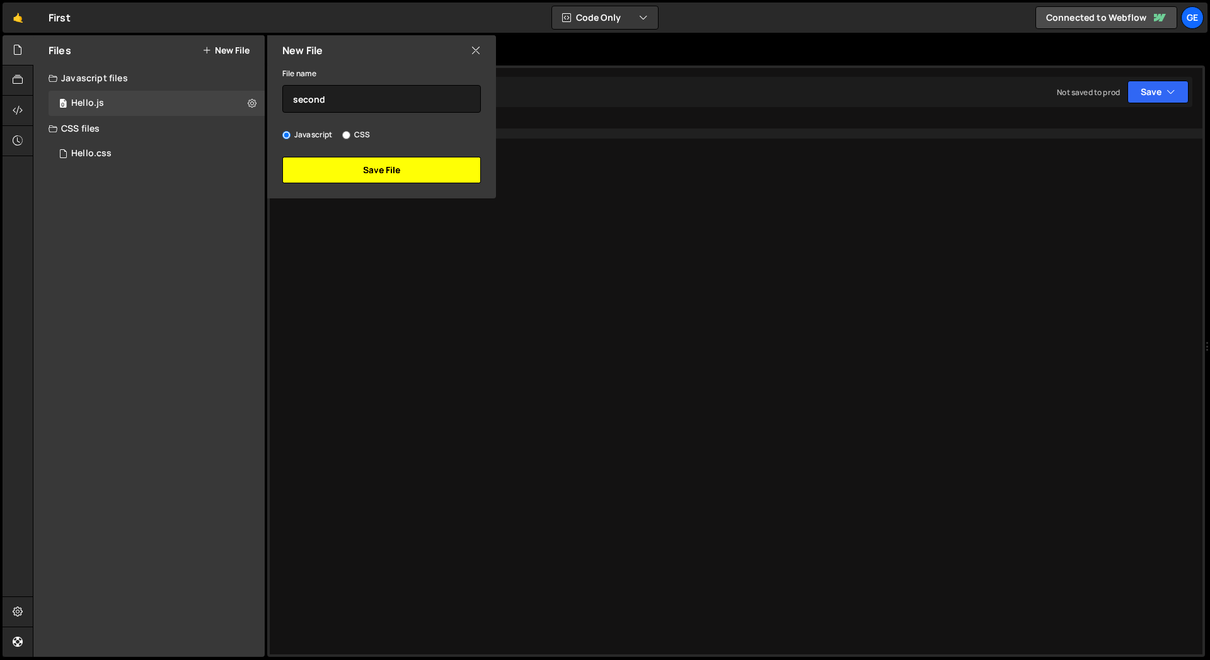
click at [388, 170] on button "Save File" at bounding box center [381, 170] width 199 height 26
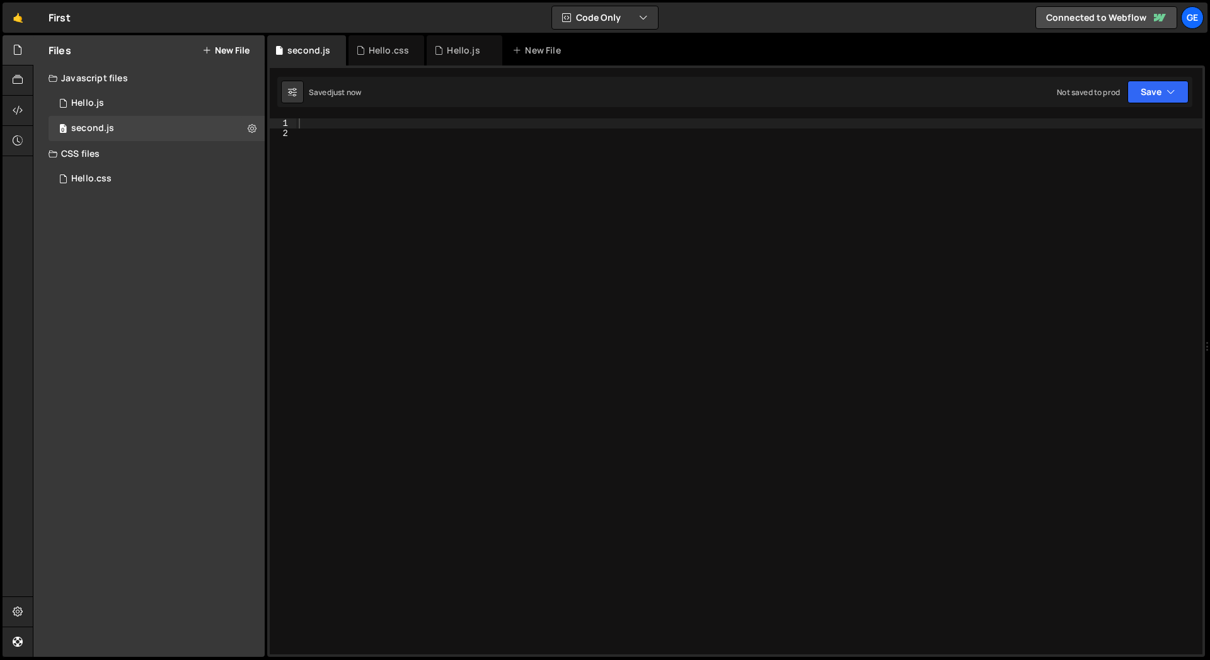
click at [92, 282] on div "Files New File Javascript files 0 Hello.js 0 0 second.js 0 CSS files Hello.css 0" at bounding box center [148, 346] width 231 height 622
click at [16, 105] on icon at bounding box center [18, 110] width 10 height 14
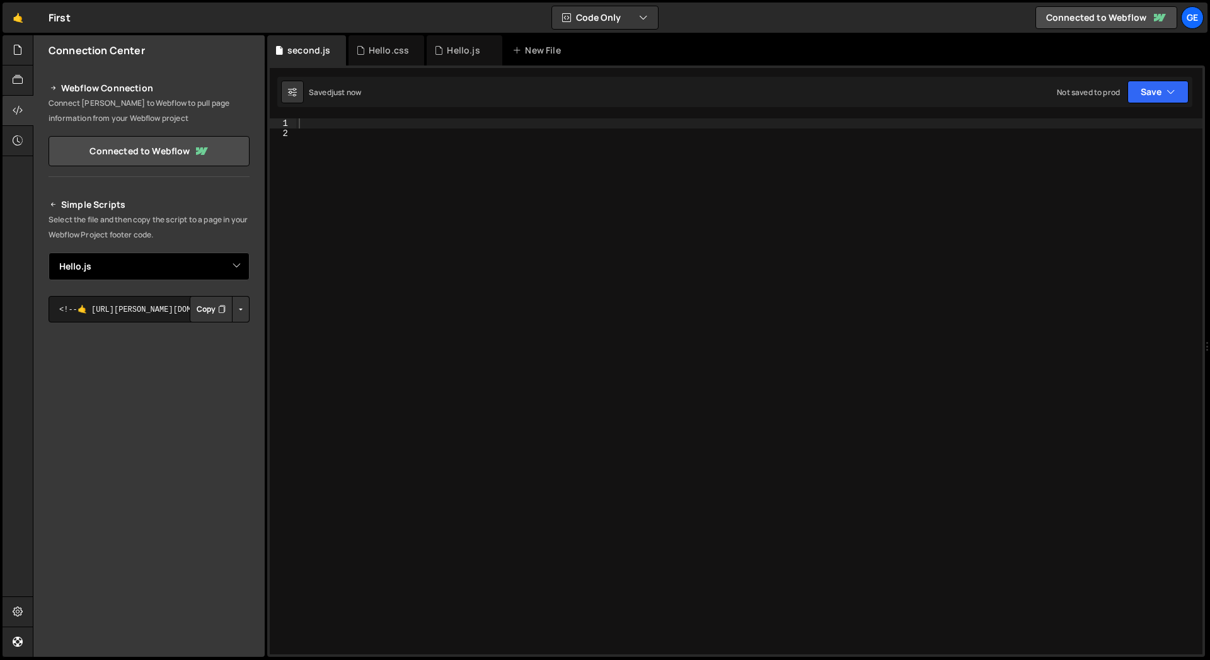
click at [138, 258] on select "Select File Hello.js Hello.css second.js" at bounding box center [149, 267] width 201 height 28
click at [49, 253] on select "Select File Hello.js Hello.css second.js" at bounding box center [149, 267] width 201 height 28
click at [133, 272] on select "Select File Hello.js Hello.css second.js" at bounding box center [149, 267] width 201 height 28
select select "48206"
click at [49, 253] on select "Select File Hello.js Hello.css second.js" at bounding box center [149, 267] width 201 height 28
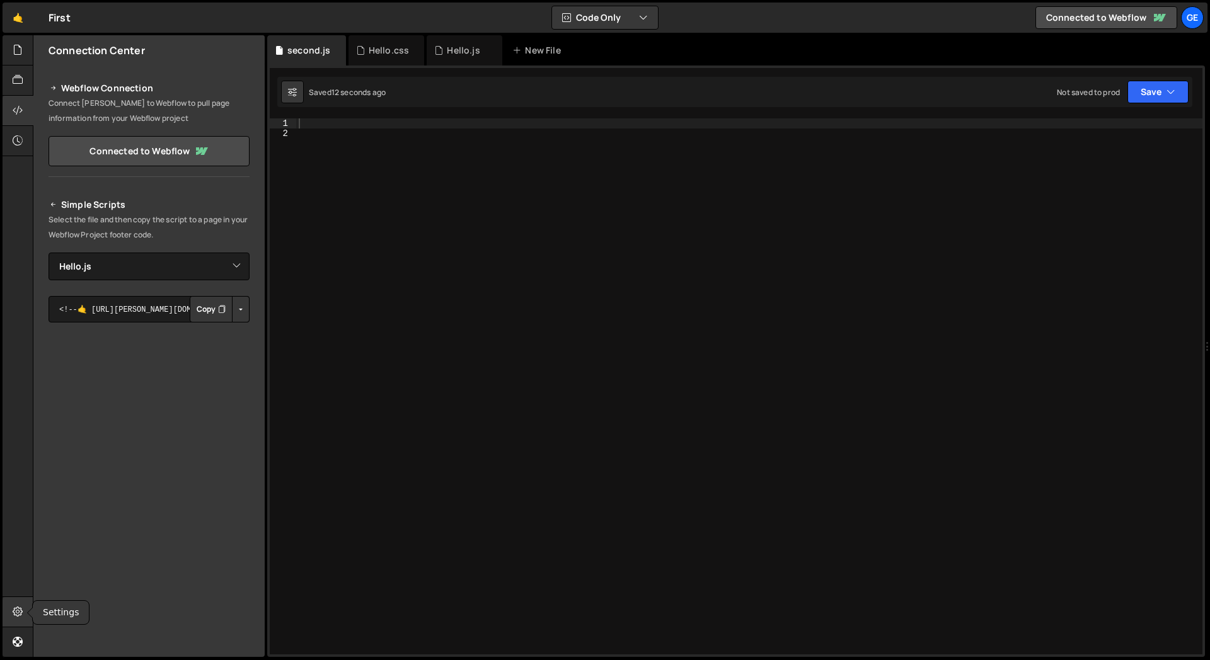
click at [13, 617] on icon at bounding box center [18, 612] width 10 height 14
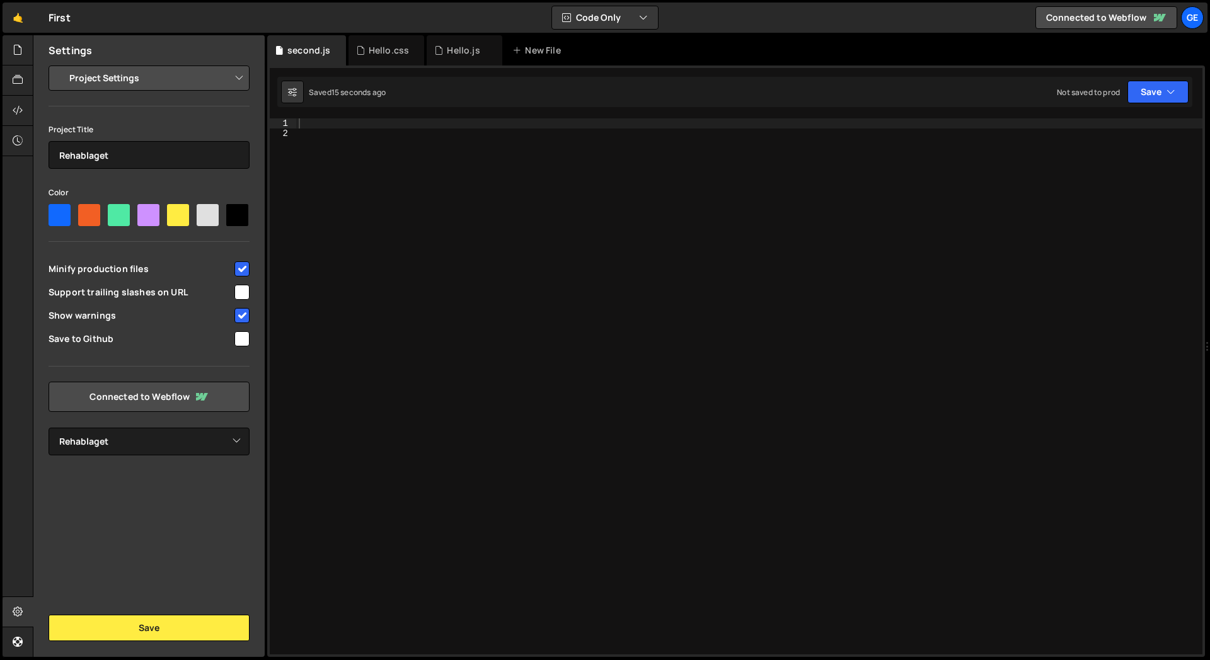
click at [146, 69] on select "Project Settings Code Editor Settings Chat Settings" at bounding box center [151, 78] width 185 height 28
click at [23, 107] on div at bounding box center [18, 111] width 31 height 30
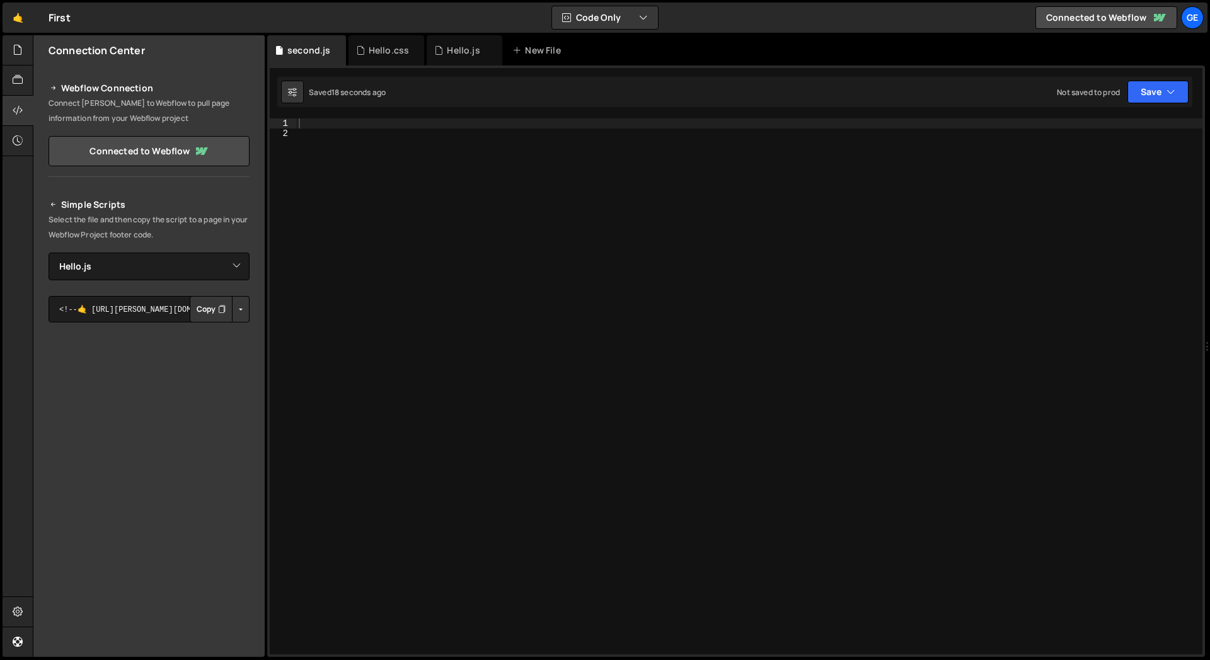
click at [128, 202] on h2 "Simple Scripts" at bounding box center [149, 204] width 201 height 15
click at [204, 222] on p "Select the file and then copy the script to a page in your Webflow Project foot…" at bounding box center [149, 227] width 201 height 30
click at [201, 208] on h2 "Simple Scripts" at bounding box center [149, 204] width 201 height 15
click at [21, 103] on div at bounding box center [18, 111] width 31 height 30
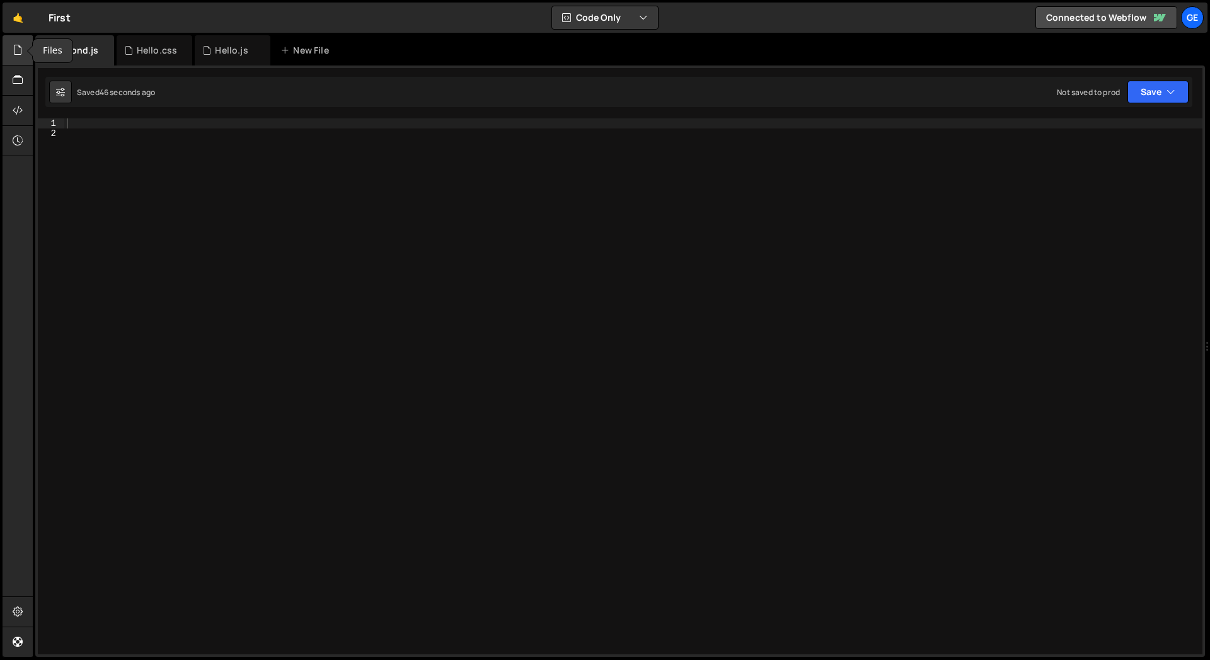
click at [16, 50] on icon at bounding box center [18, 50] width 10 height 14
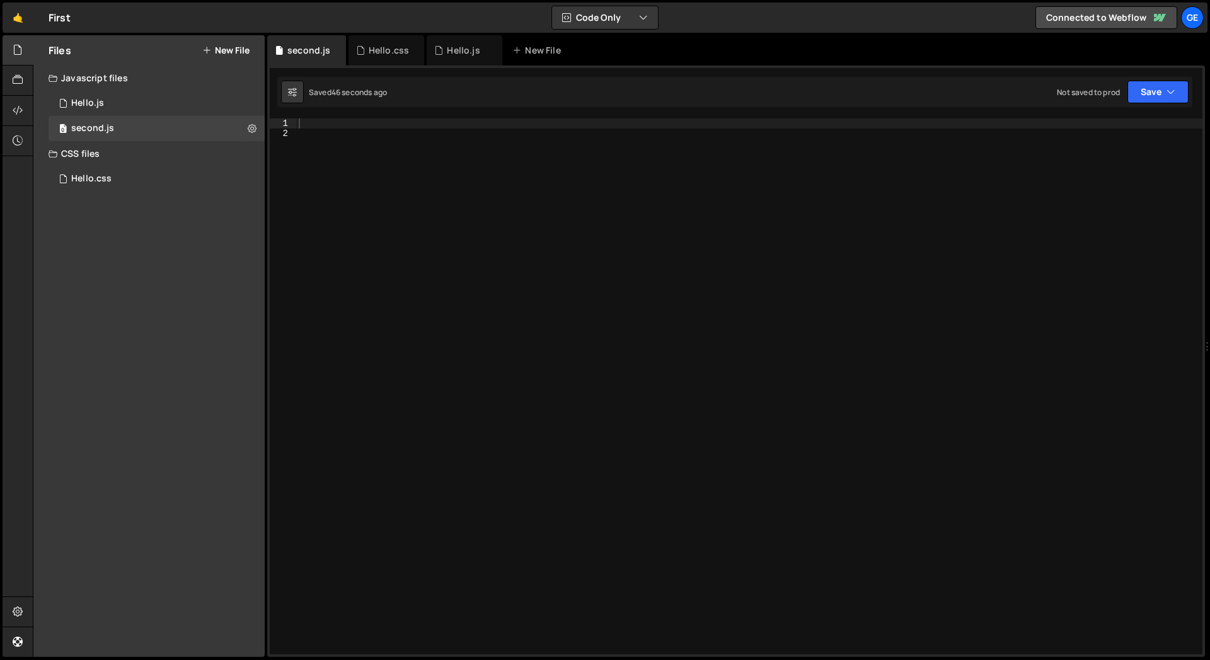
click at [135, 317] on div "Files New File Javascript files 0 Hello.js 0 0 second.js 0 CSS files Hello.css 0" at bounding box center [148, 346] width 231 height 622
click at [253, 131] on icon at bounding box center [252, 128] width 9 height 12
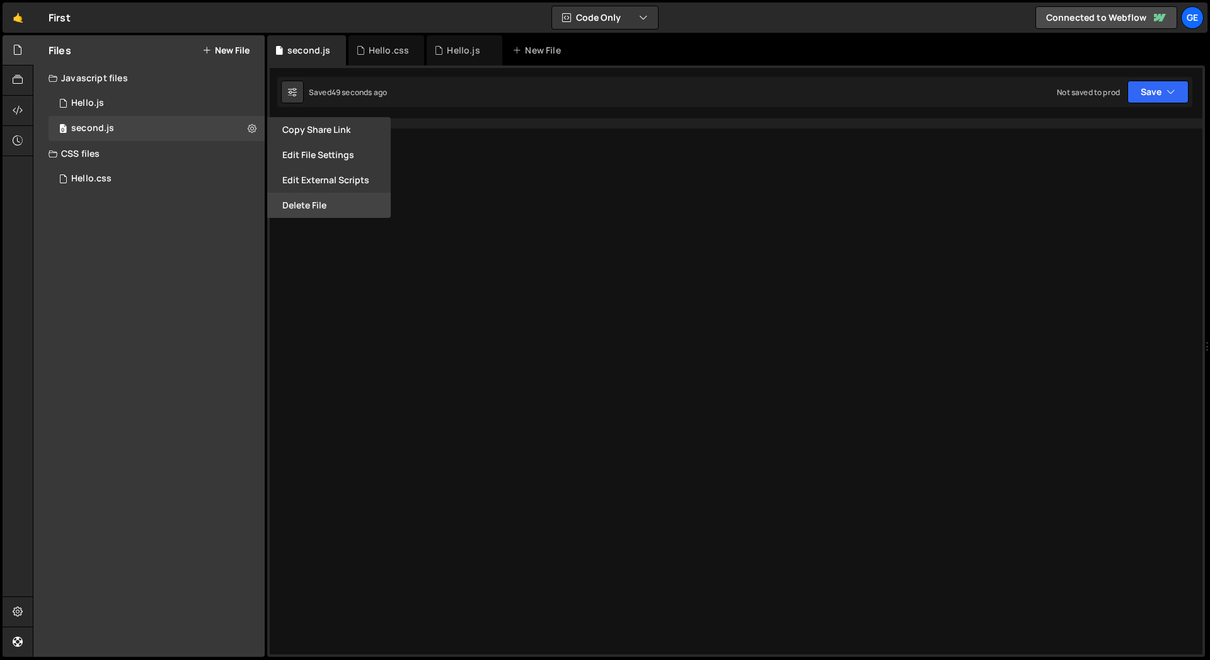
click at [316, 205] on button "Delete File" at bounding box center [329, 205] width 124 height 25
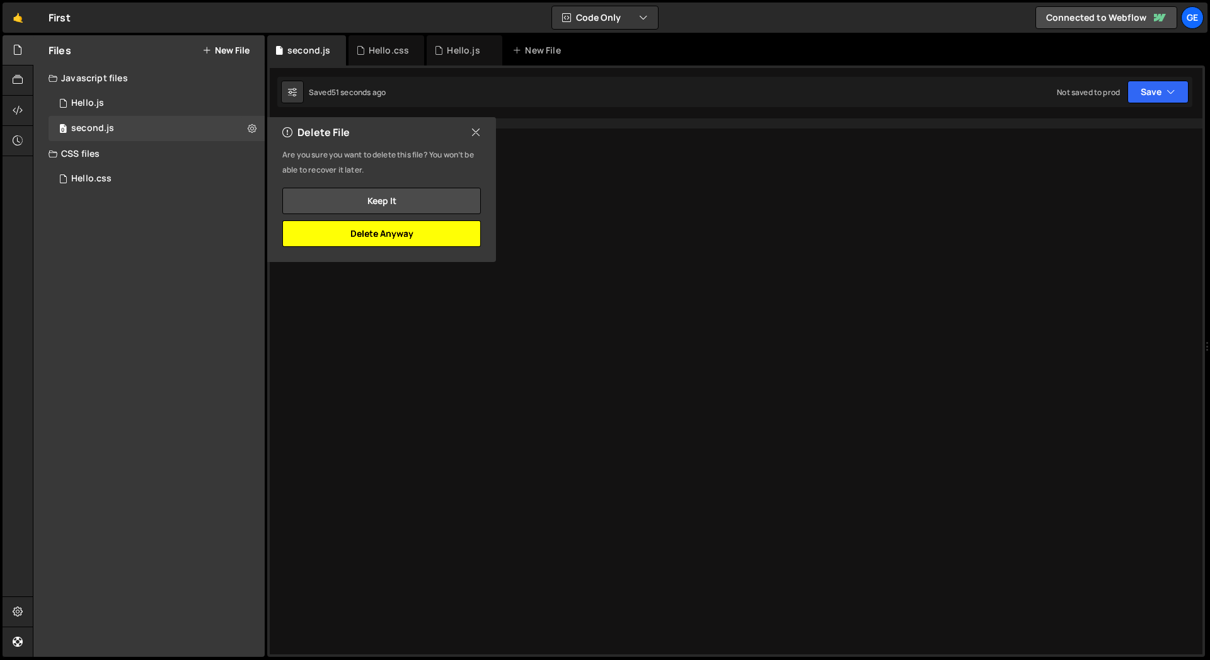
click at [396, 235] on button "Delete Anyway" at bounding box center [381, 234] width 199 height 26
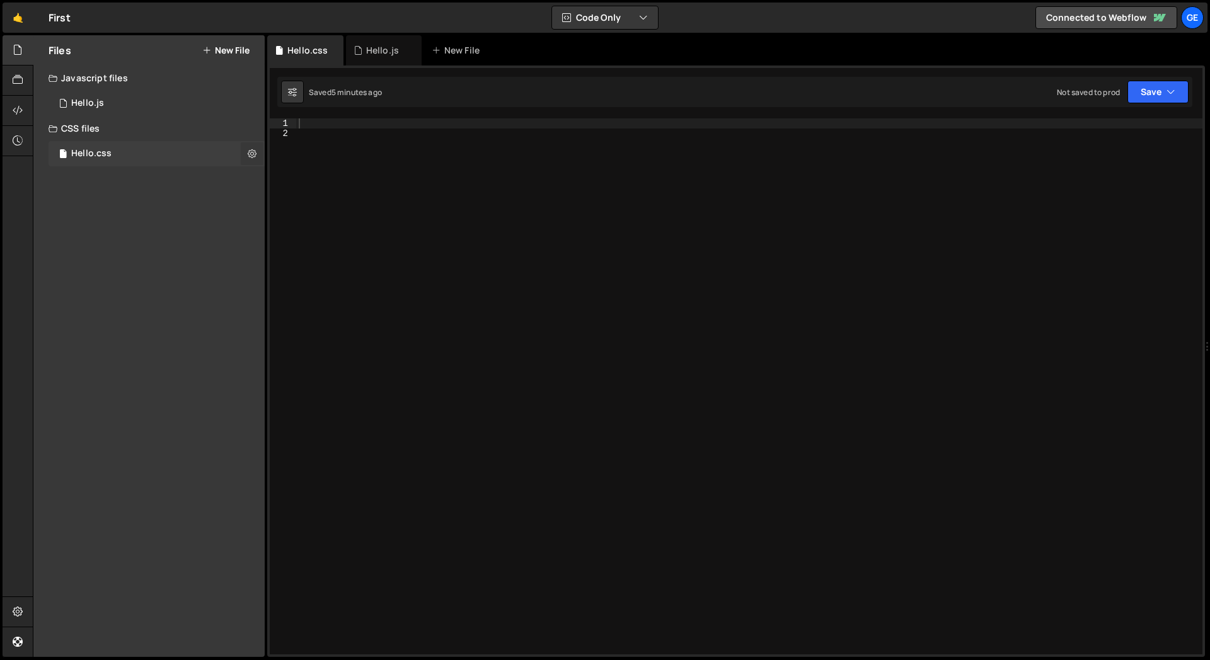
click at [248, 153] on icon at bounding box center [252, 153] width 9 height 12
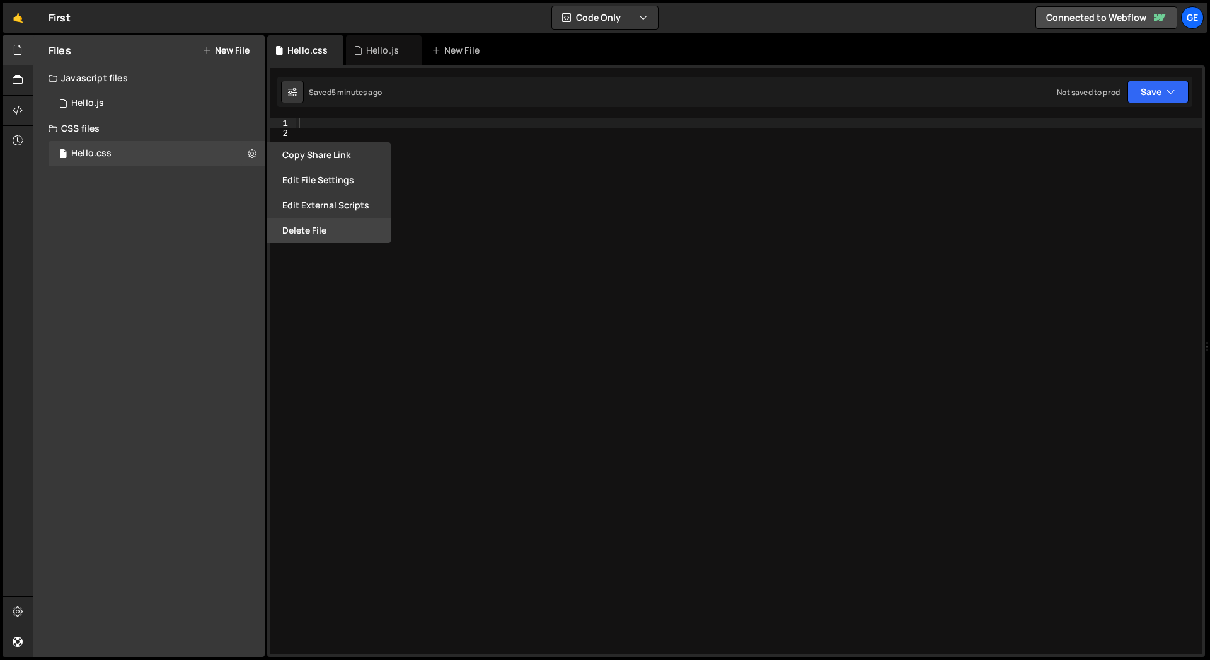
click at [300, 238] on button "Delete File" at bounding box center [329, 230] width 124 height 25
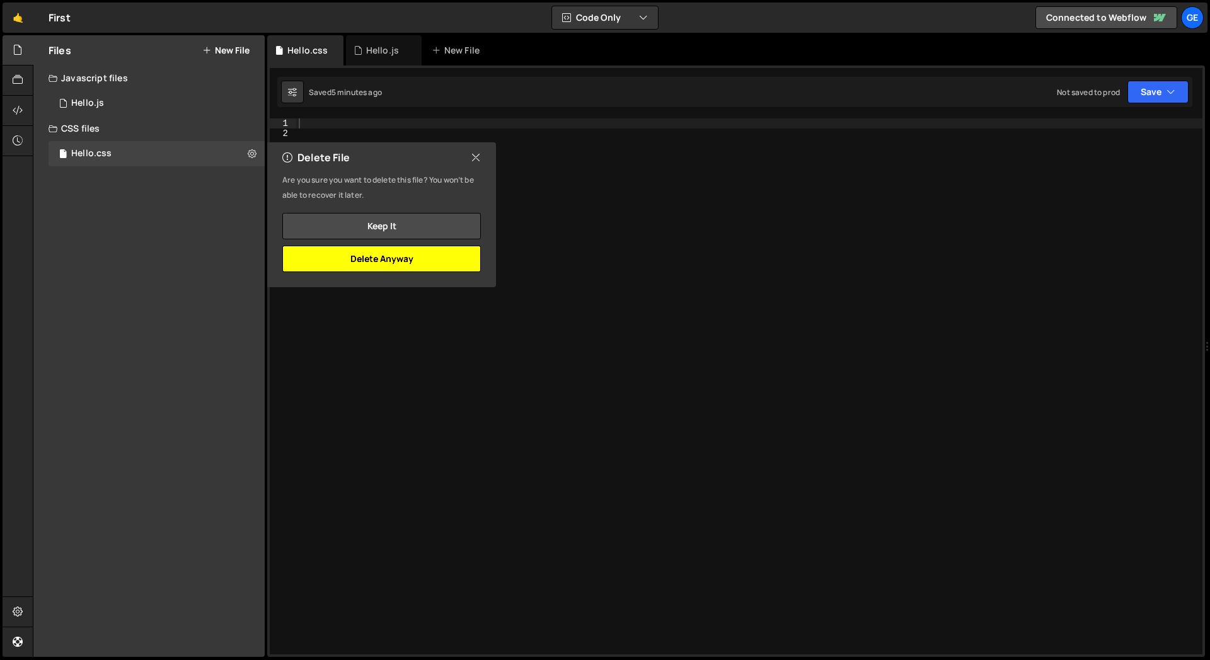
click at [466, 263] on button "Delete Anyway" at bounding box center [381, 259] width 199 height 26
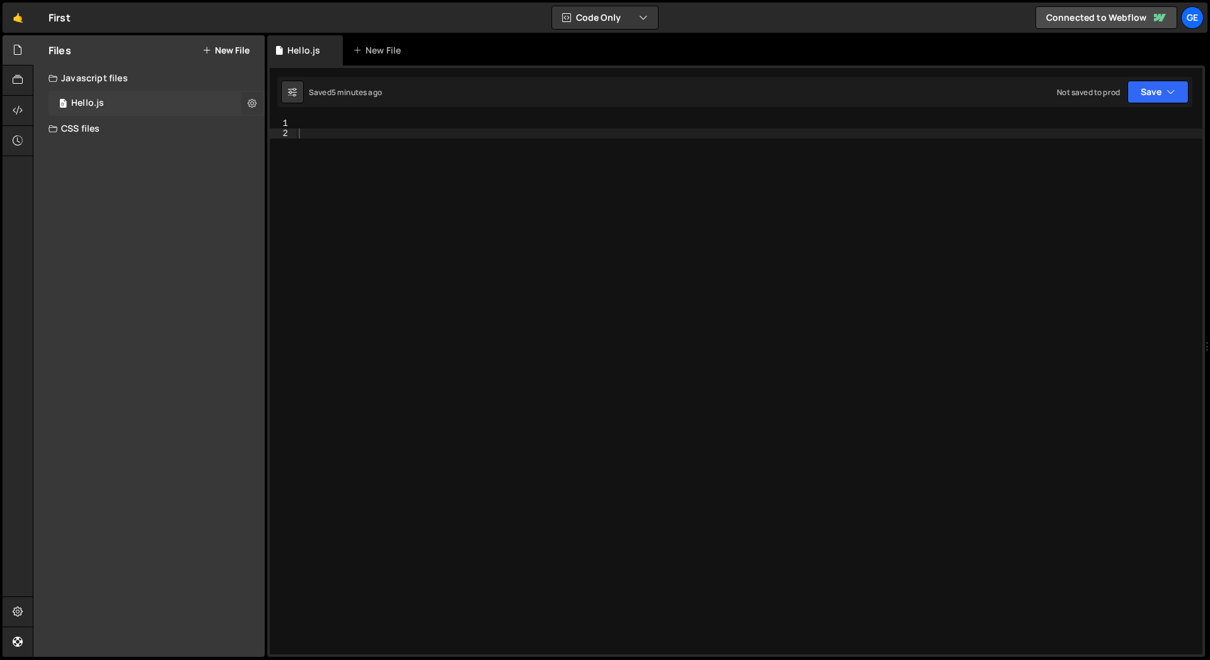
click at [255, 100] on icon at bounding box center [252, 103] width 9 height 12
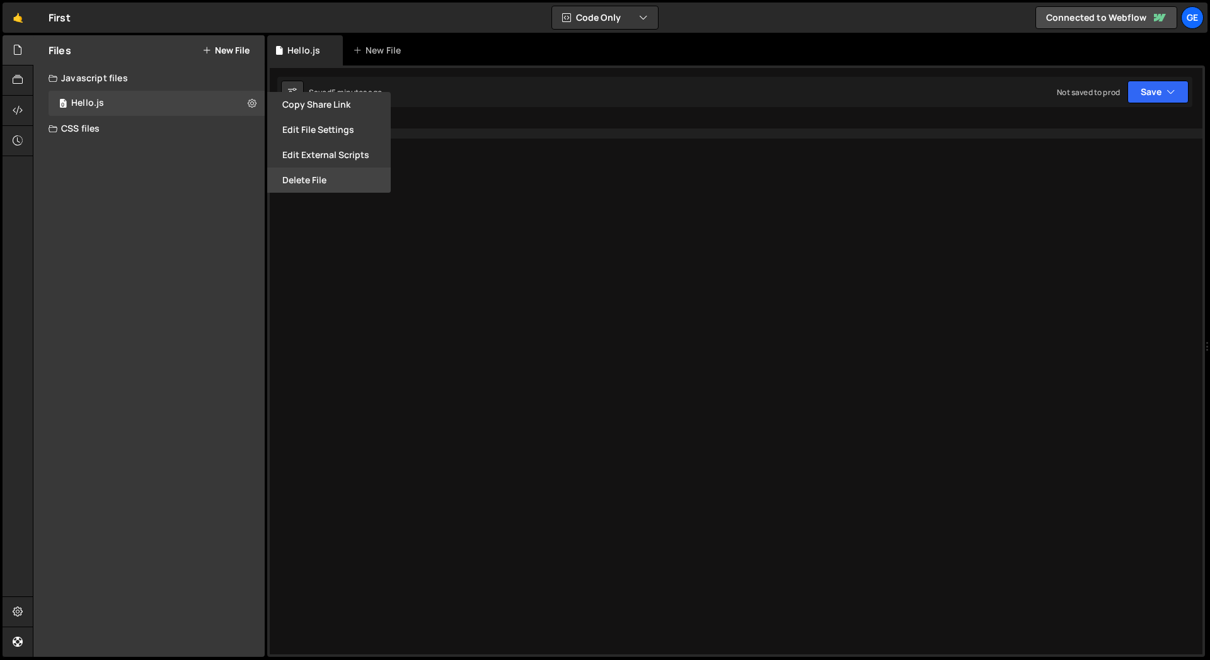
click at [318, 184] on button "Delete File" at bounding box center [329, 180] width 124 height 25
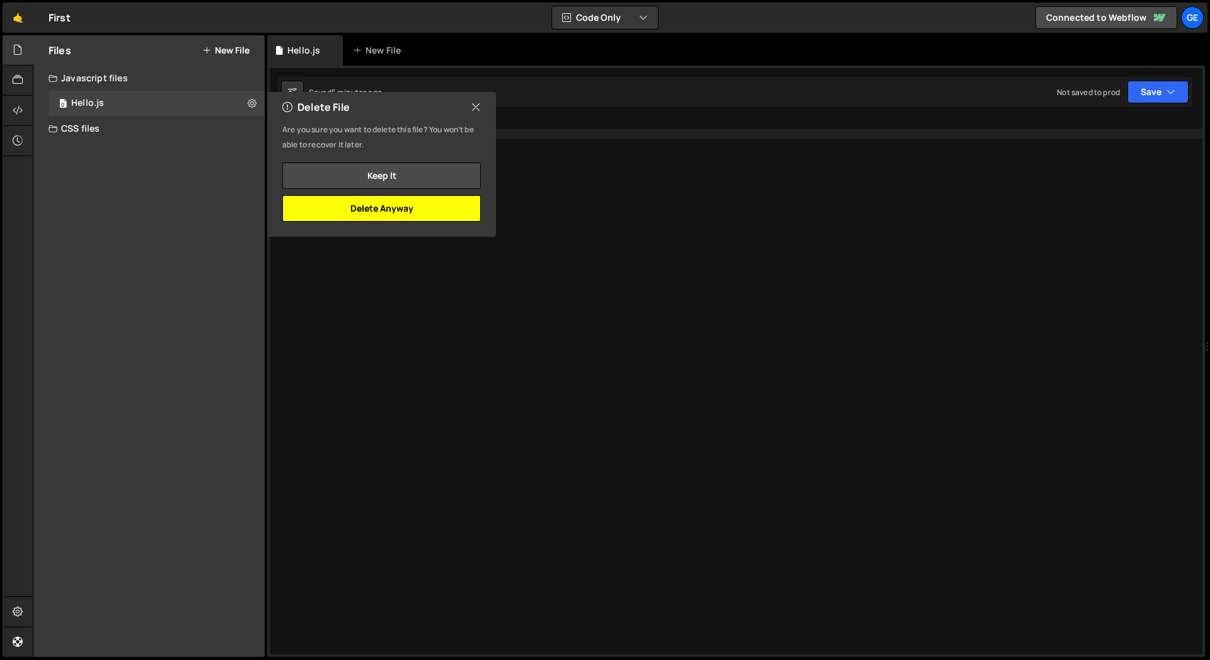
click at [436, 205] on button "Delete Anyway" at bounding box center [381, 208] width 199 height 26
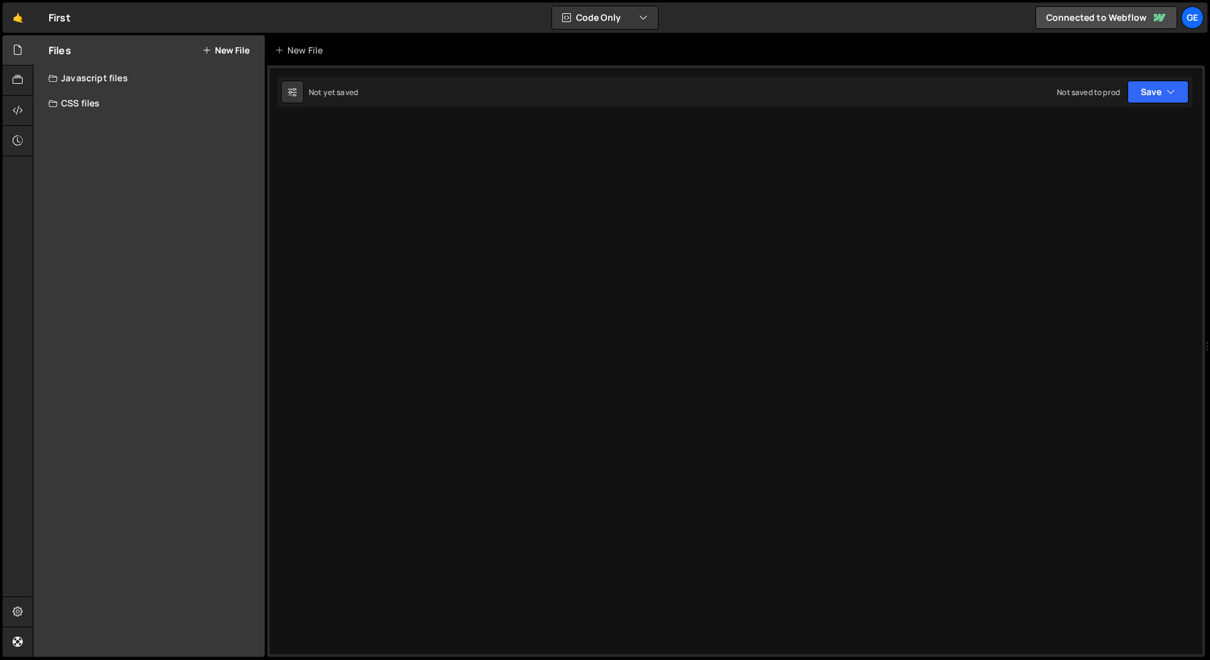
click at [231, 245] on div "Files New File Javascript files CSS files Copy share link Edit File Settings Ed…" at bounding box center [148, 346] width 231 height 622
